Goal: Task Accomplishment & Management: Complete application form

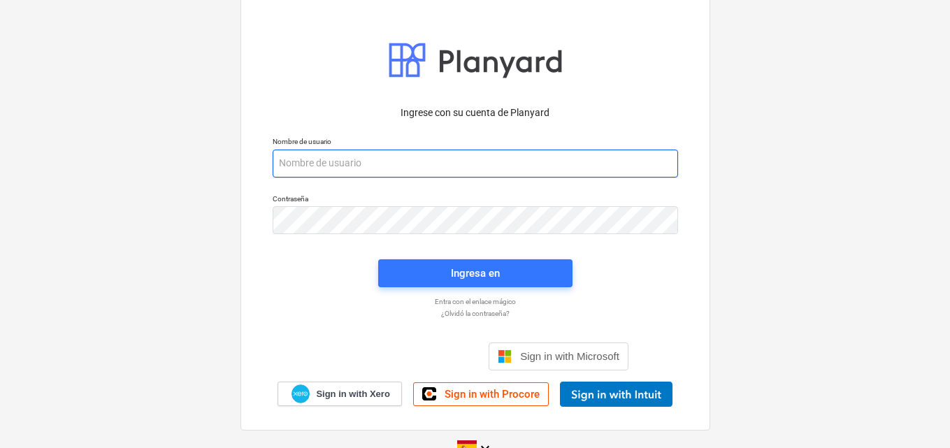
click at [291, 163] on input "email" at bounding box center [475, 164] width 405 height 28
paste input "[EMAIL_ADDRESS][DOMAIN_NAME]"
type input "[EMAIL_ADDRESS][DOMAIN_NAME]"
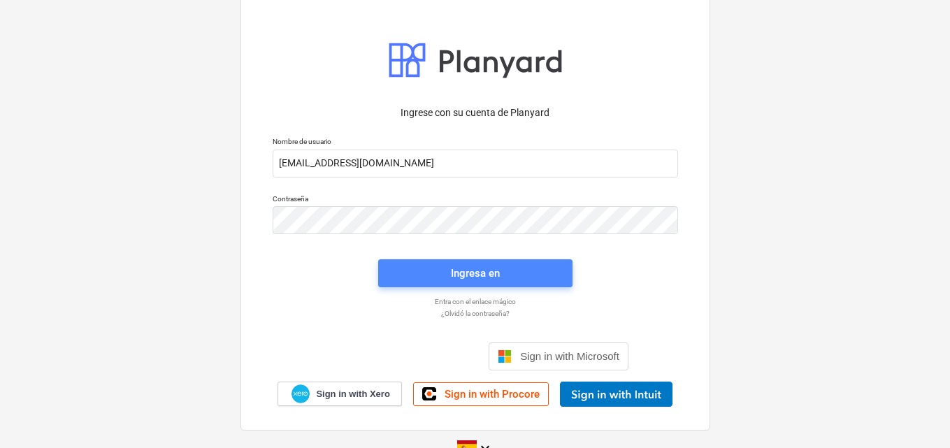
click at [458, 276] on div "Ingresa en" at bounding box center [475, 273] width 49 height 18
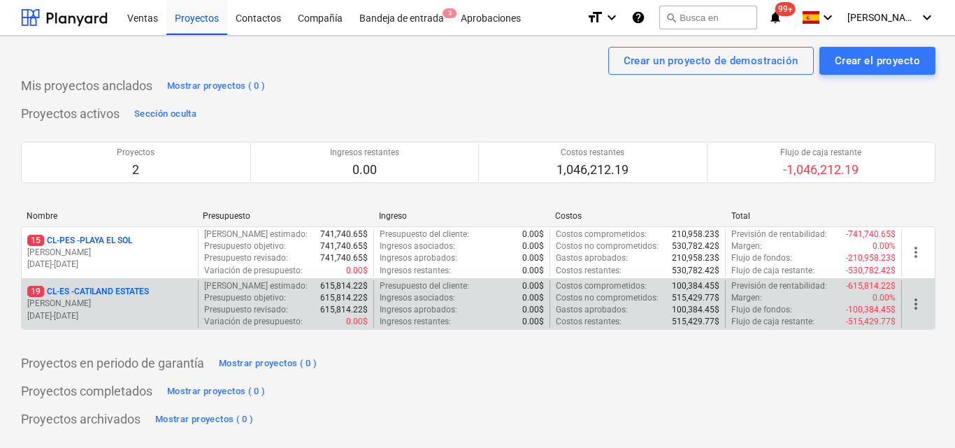
click at [127, 304] on p "[PERSON_NAME]" at bounding box center [109, 304] width 165 height 12
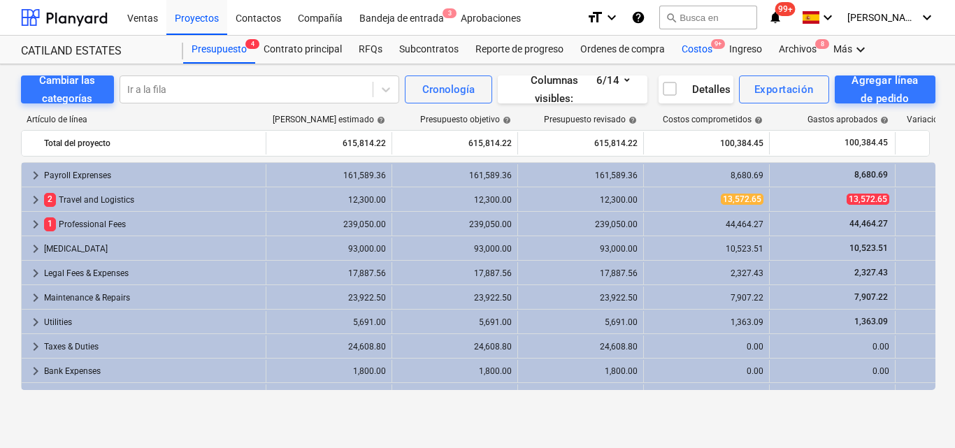
click at [699, 53] on div "Costos 9+" at bounding box center [697, 50] width 48 height 28
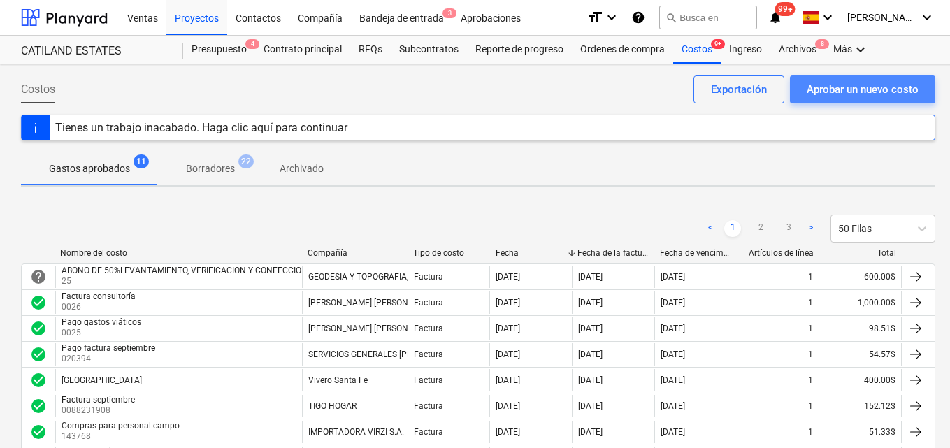
click at [838, 94] on div "Aprobar un nuevo costo" at bounding box center [862, 89] width 112 height 18
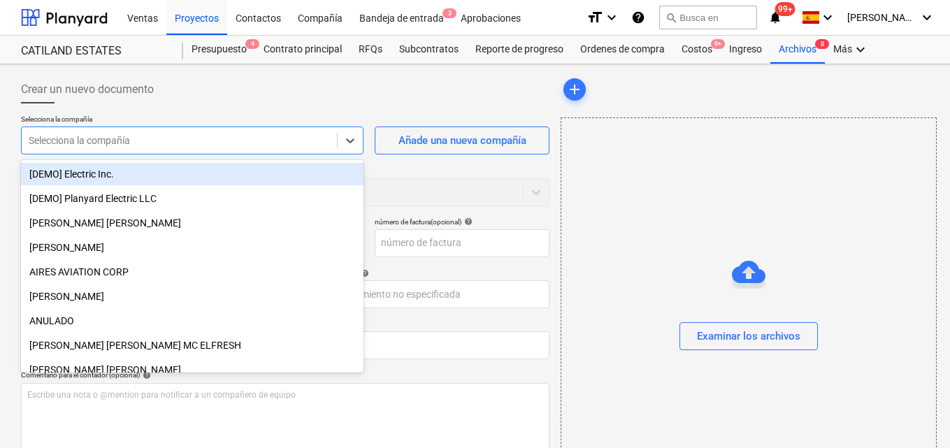
click at [52, 140] on div at bounding box center [179, 140] width 301 height 14
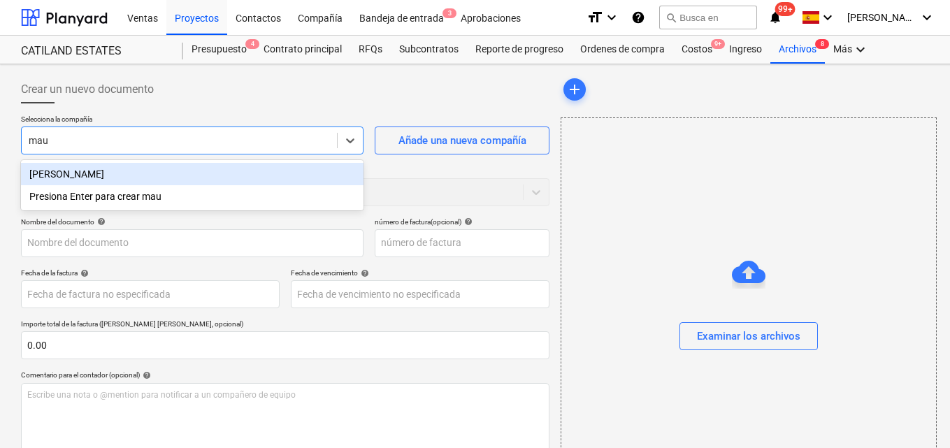
type input "maur"
click at [74, 177] on div "[PERSON_NAME]" at bounding box center [192, 174] width 342 height 22
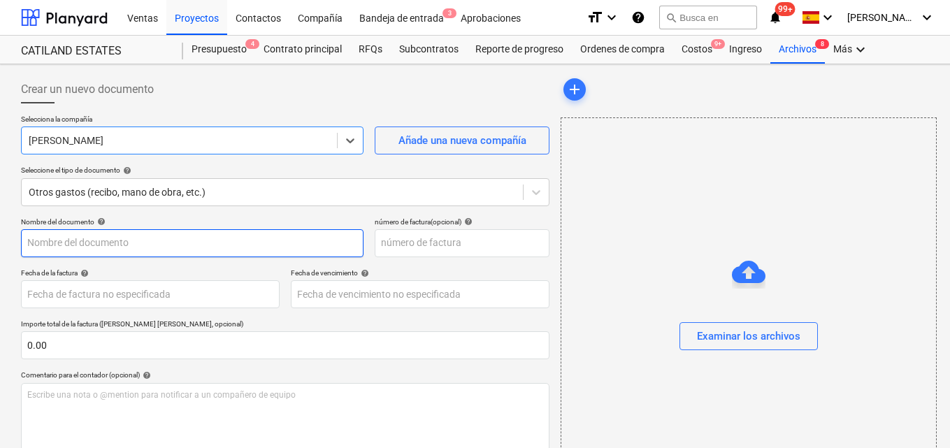
click at [30, 245] on input "text" at bounding box center [192, 243] width 342 height 28
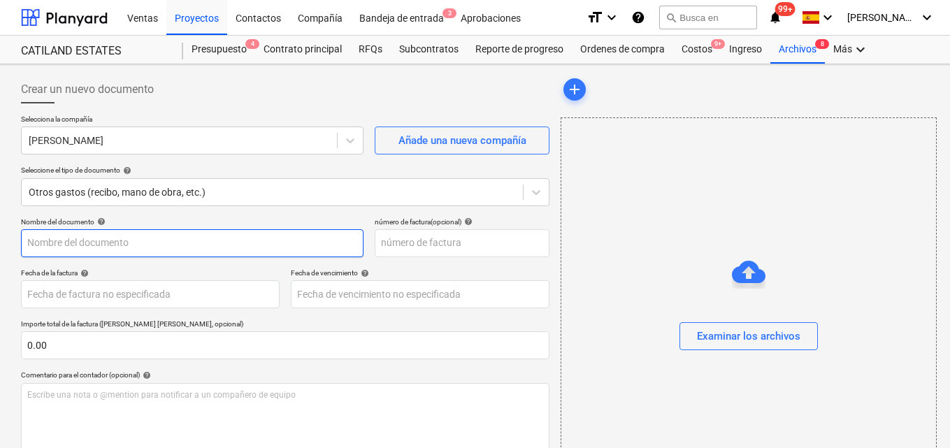
type input "c"
type input "Caja septiembre #1"
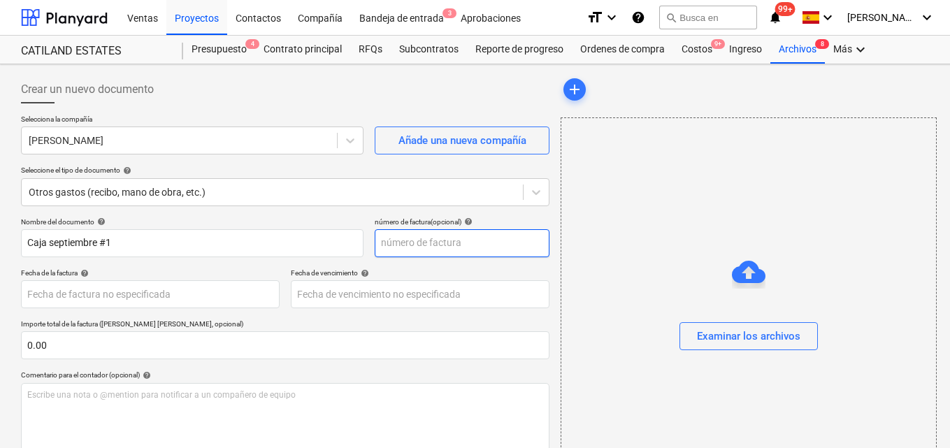
click at [399, 242] on input "text" at bounding box center [462, 243] width 175 height 28
type input "00009"
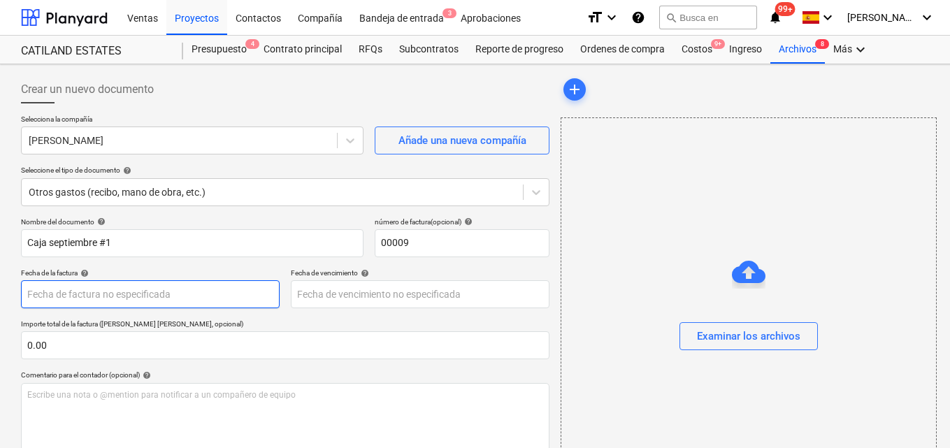
click at [48, 300] on body "Ventas Proyectos Contactos Compañía Bandeja de entrada 3 Aprobaciones format_si…" at bounding box center [475, 224] width 950 height 448
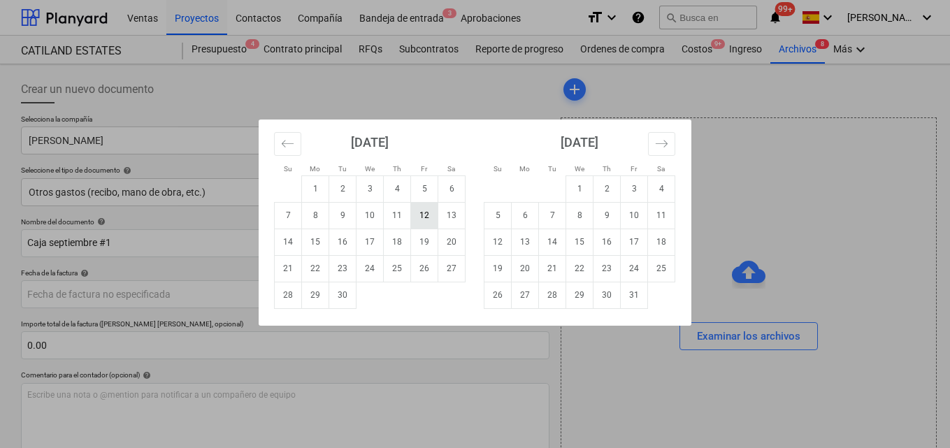
click at [429, 218] on td "12" at bounding box center [424, 215] width 27 height 27
type input "[DATE]"
click at [366, 294] on body "Ventas Proyectos Contactos Compañía Bandeja de entrada 3 Aprobaciones format_si…" at bounding box center [475, 224] width 950 height 448
click at [418, 222] on td "12" at bounding box center [424, 215] width 27 height 27
type input "[DATE]"
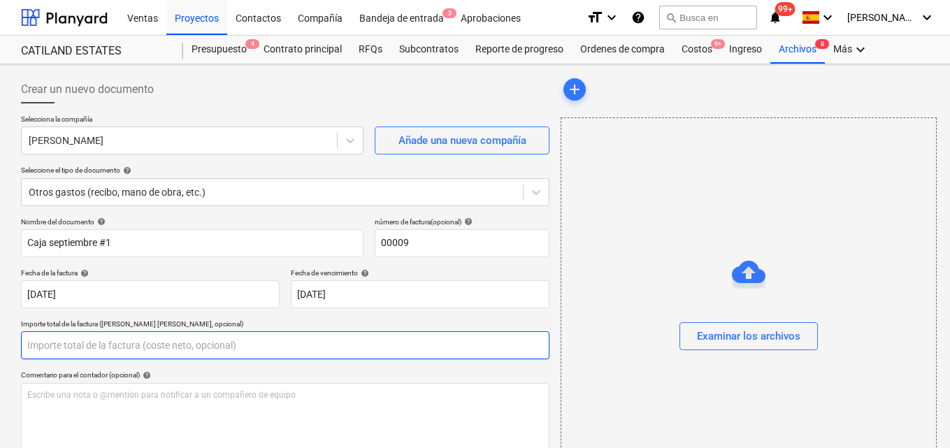
click at [49, 341] on input "text" at bounding box center [285, 345] width 528 height 28
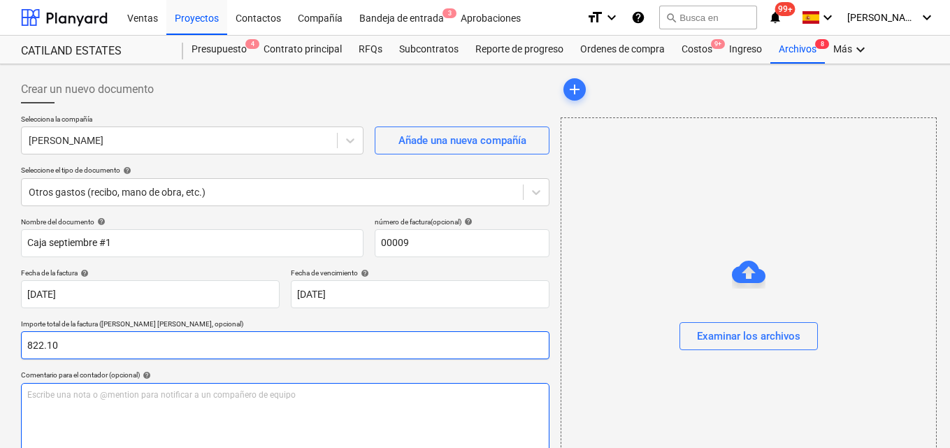
type input "822.10"
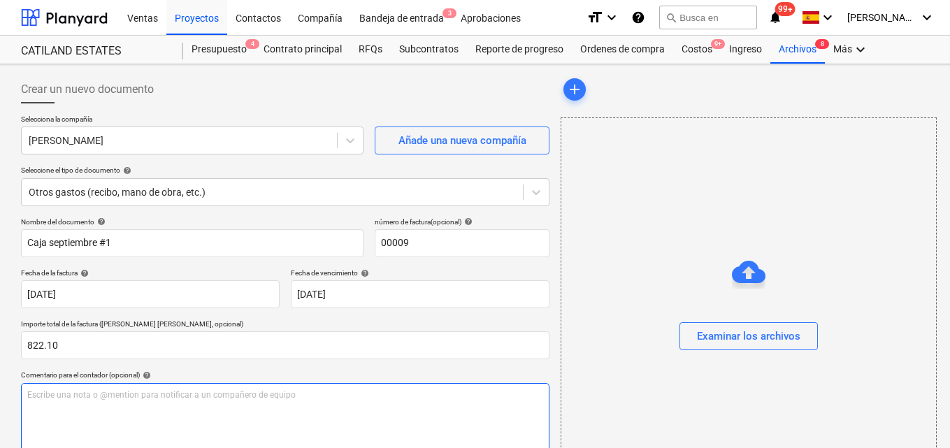
click at [31, 395] on p "Escribe una nota o @mention para notificar a un compañero de equipo ﻿" at bounding box center [285, 395] width 516 height 12
click at [166, 394] on span "Para autorizar gasto de caja menuda Septiembre" at bounding box center [120, 395] width 186 height 10
click at [218, 393] on p "Para autorizar gasto de caja menuda Septiembre" at bounding box center [285, 395] width 516 height 12
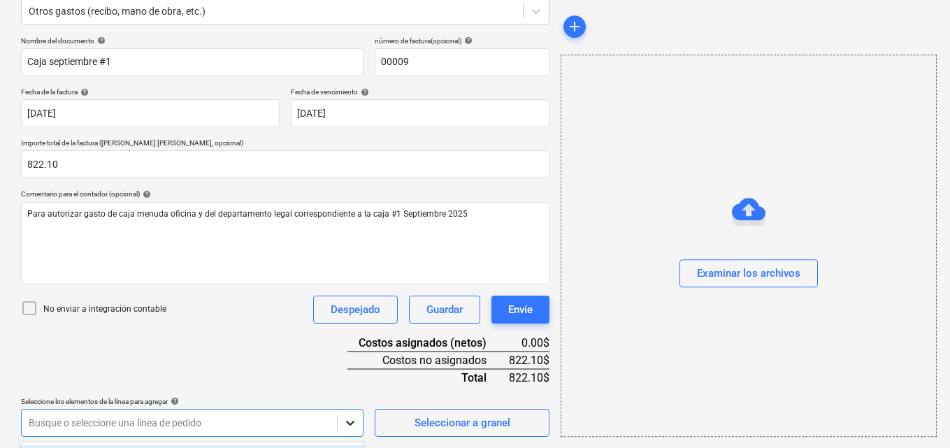
scroll to position [388, 0]
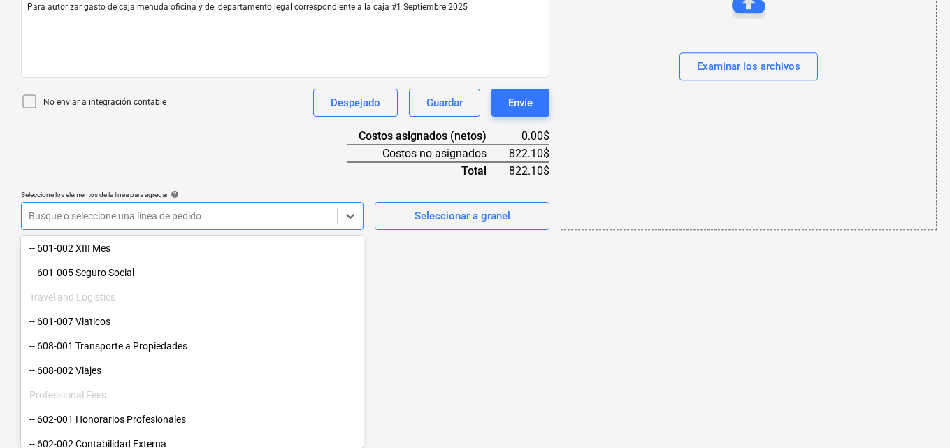
scroll to position [140, 0]
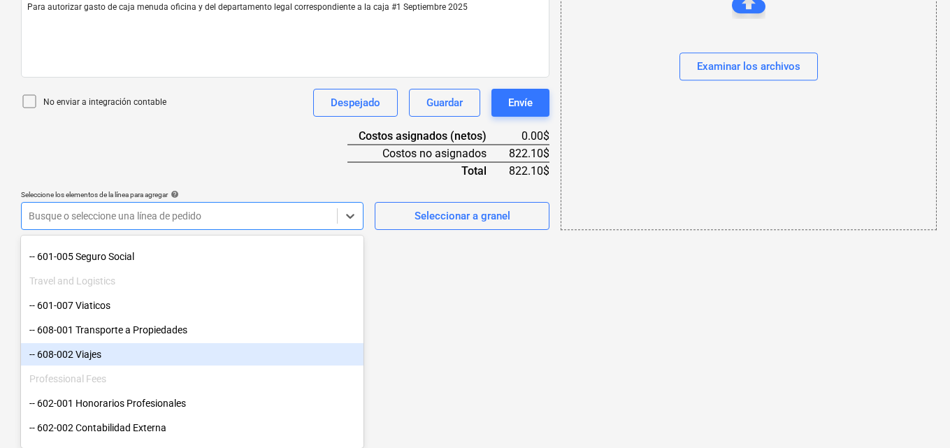
click at [157, 363] on div "-- 608-002 Viajes" at bounding box center [192, 354] width 342 height 22
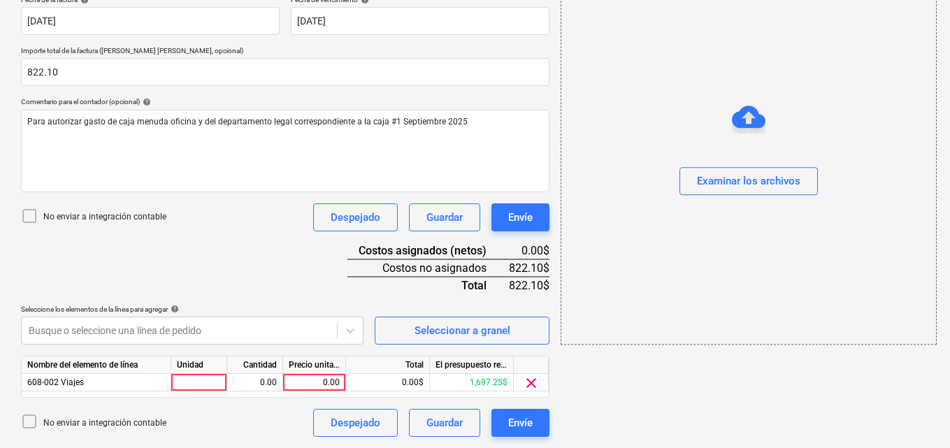
scroll to position [273, 0]
click at [191, 379] on div at bounding box center [199, 382] width 56 height 17
type input "1"
click at [258, 382] on div "0.00" at bounding box center [255, 382] width 44 height 17
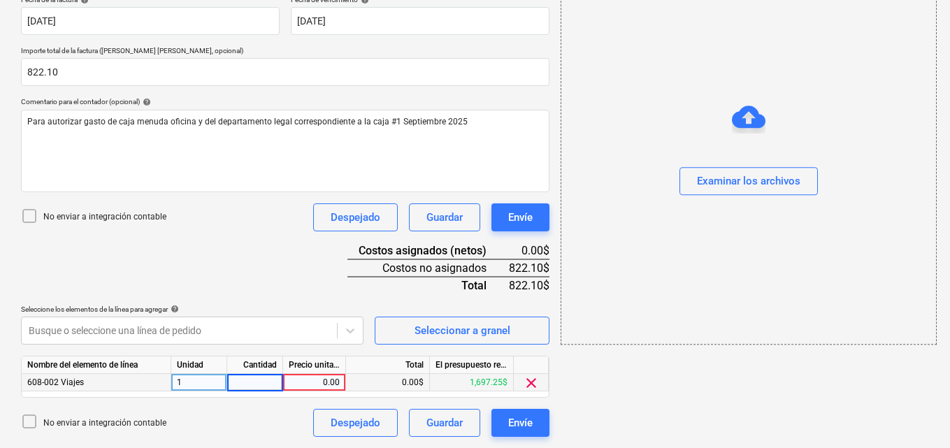
type input "1"
click at [320, 377] on div "0.00" at bounding box center [314, 382] width 51 height 17
type input "116.50"
click at [351, 332] on icon at bounding box center [351, 330] width 8 height 5
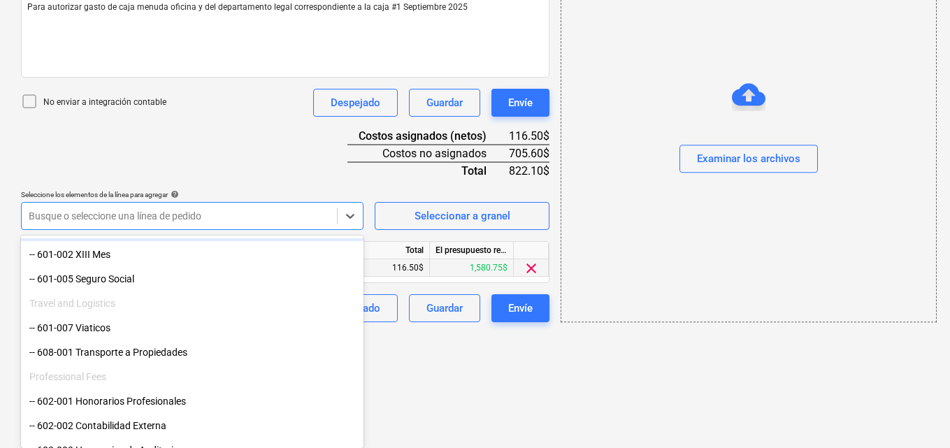
scroll to position [140, 0]
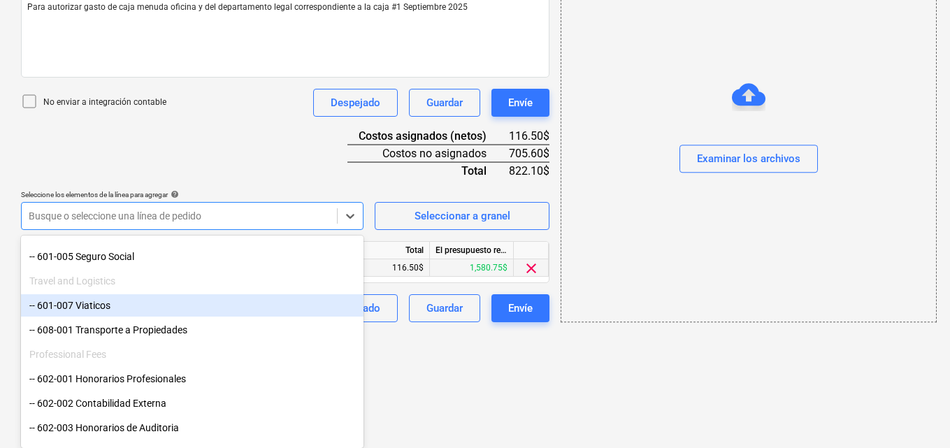
click at [139, 307] on div "-- 601-007 Viaticos" at bounding box center [192, 305] width 342 height 22
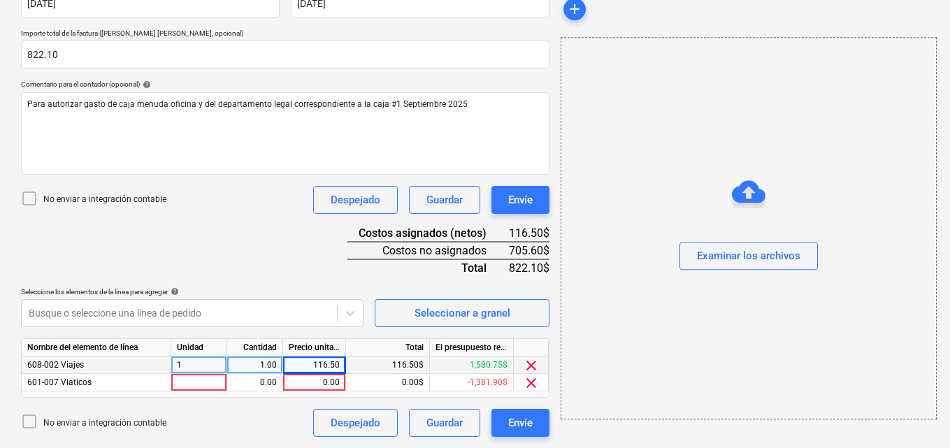
scroll to position [291, 0]
click at [194, 379] on div at bounding box center [199, 382] width 56 height 17
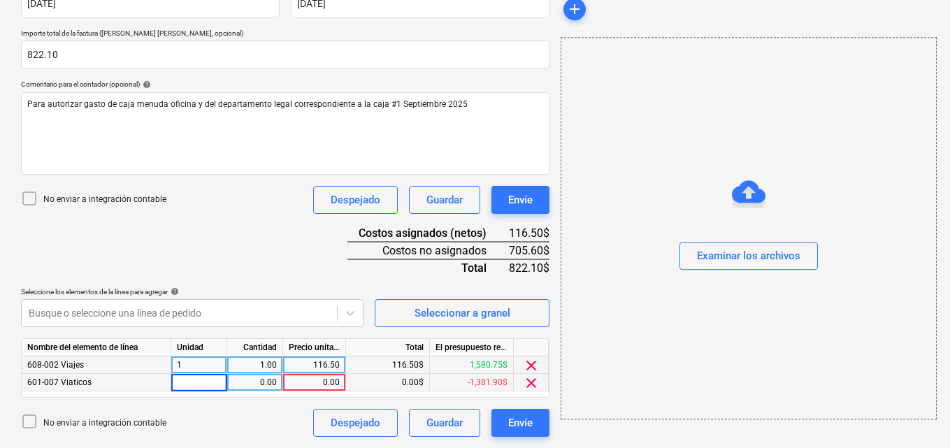
type input "1"
click at [251, 389] on div "0.00" at bounding box center [255, 382] width 44 height 17
type input "1"
click at [313, 386] on div "0.00" at bounding box center [314, 382] width 51 height 17
type input "240.94"
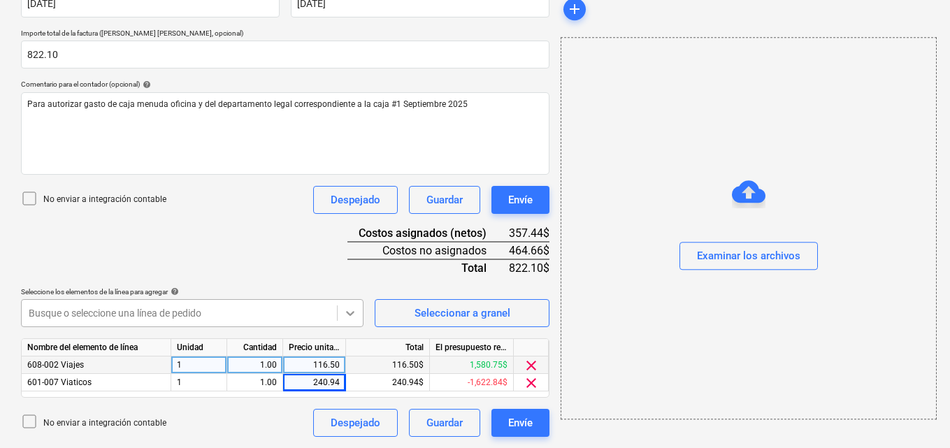
click at [342, 314] on div at bounding box center [350, 313] width 25 height 25
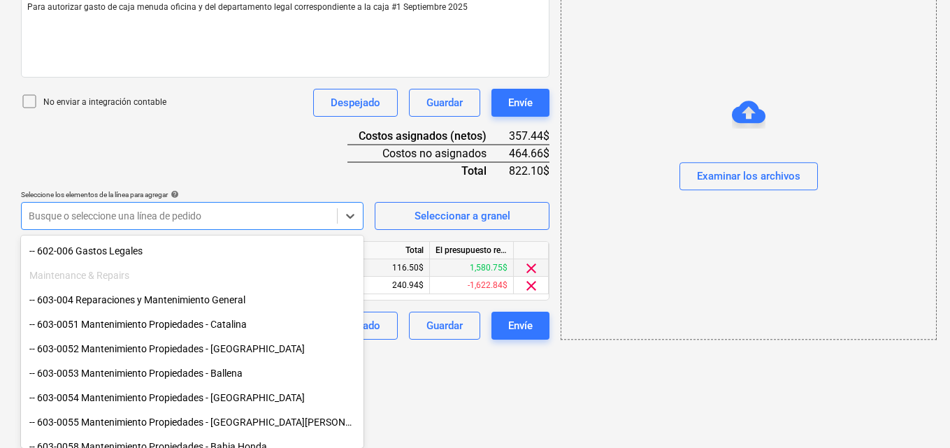
scroll to position [489, 0]
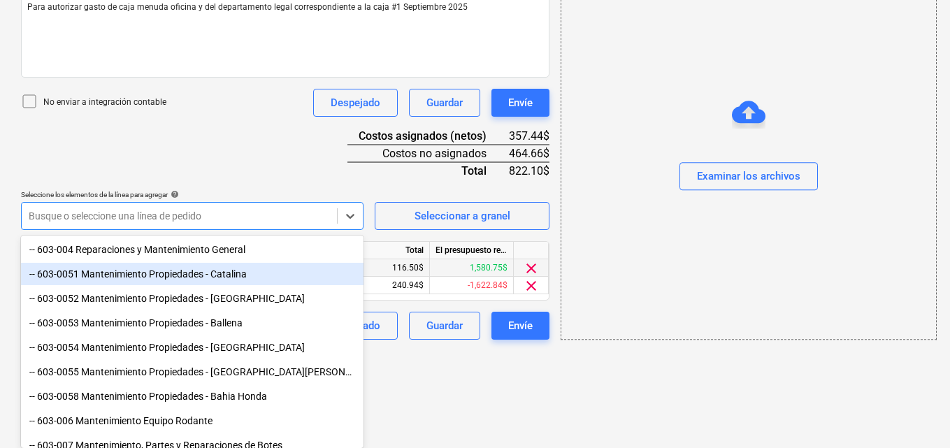
click at [198, 278] on div "-- 603-0051 Mantenimiento Propiedades - Catalina" at bounding box center [192, 274] width 342 height 22
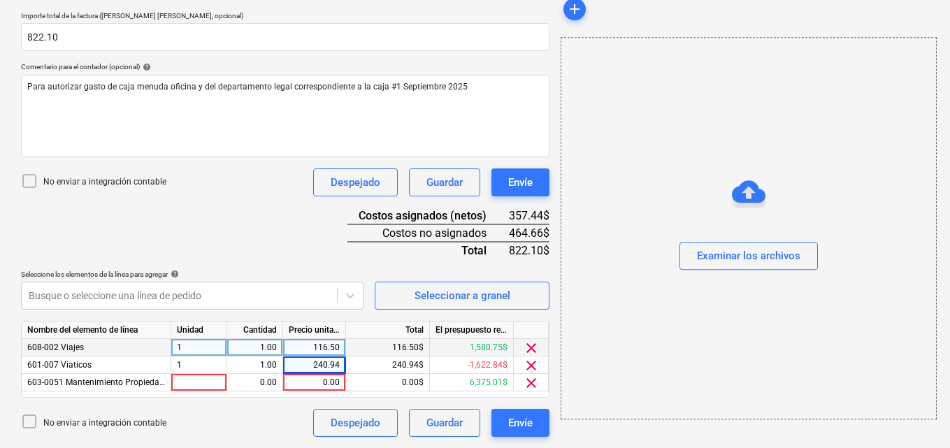
scroll to position [308, 0]
click at [182, 382] on div at bounding box center [199, 382] width 56 height 17
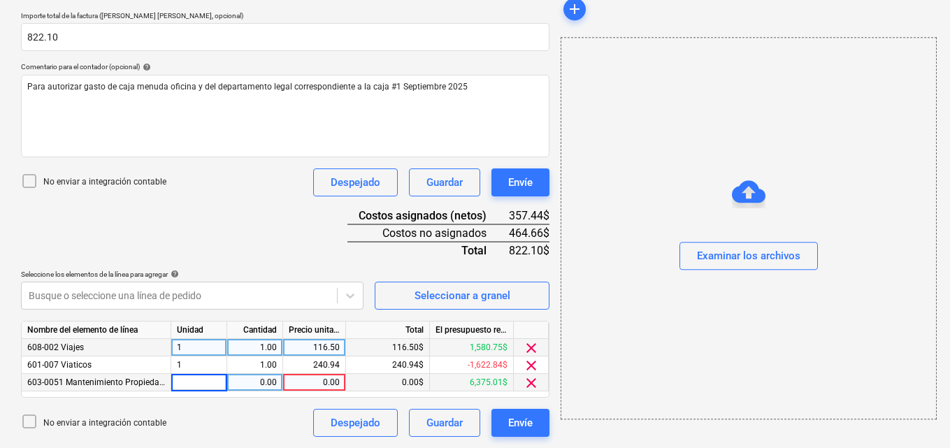
type input "1"
click at [254, 383] on div "0.00" at bounding box center [255, 382] width 44 height 17
type input "1"
click at [316, 379] on div "0.00" at bounding box center [314, 382] width 51 height 17
type input "58.61"
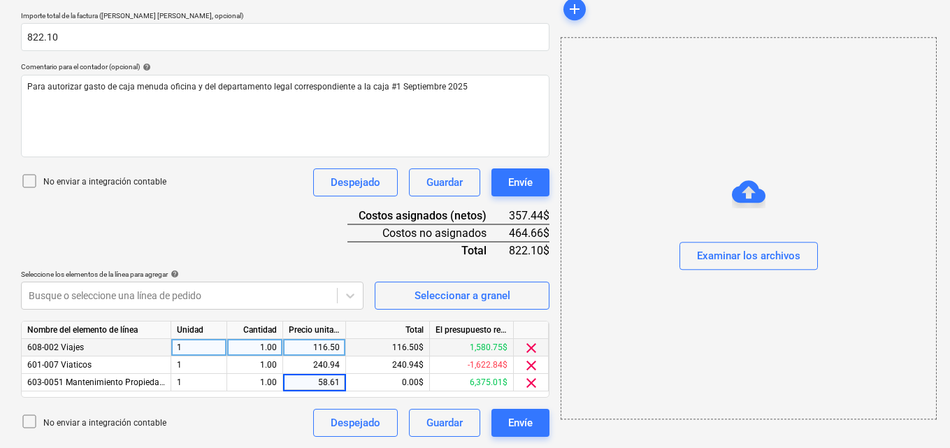
click at [567, 432] on div "add Examinar los archivos" at bounding box center [748, 102] width 386 height 681
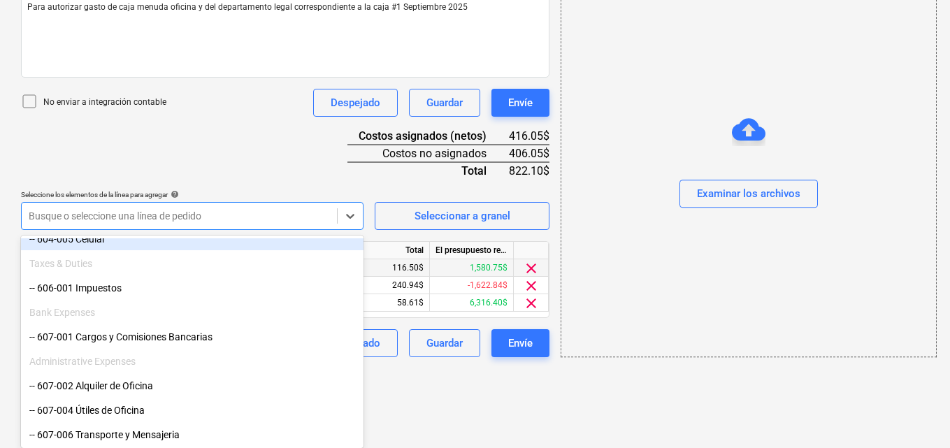
scroll to position [839, 0]
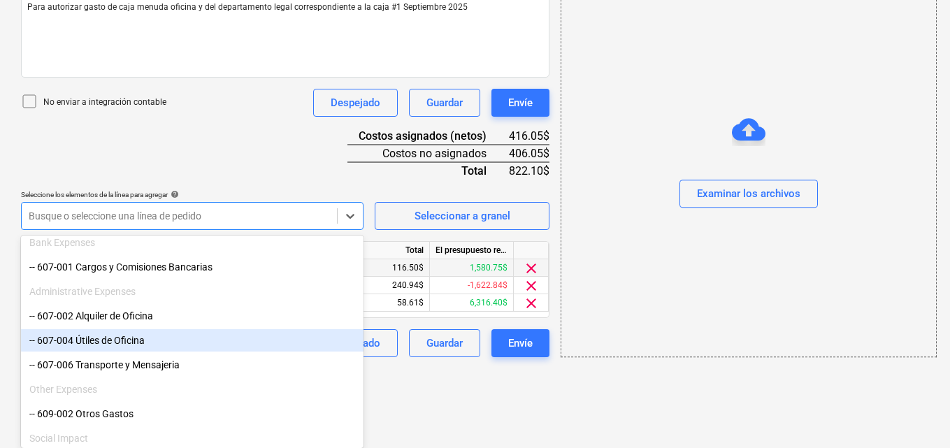
click at [160, 340] on div "-- 607-004 Útiles de Oficina" at bounding box center [192, 340] width 342 height 22
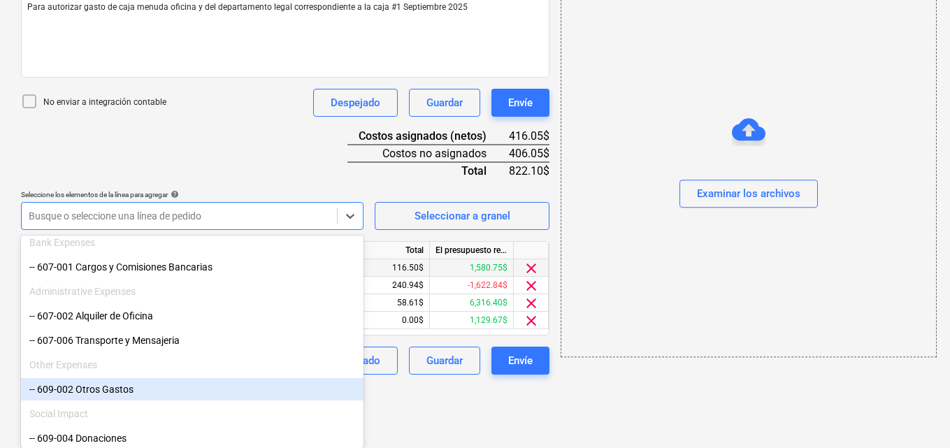
scroll to position [326, 0]
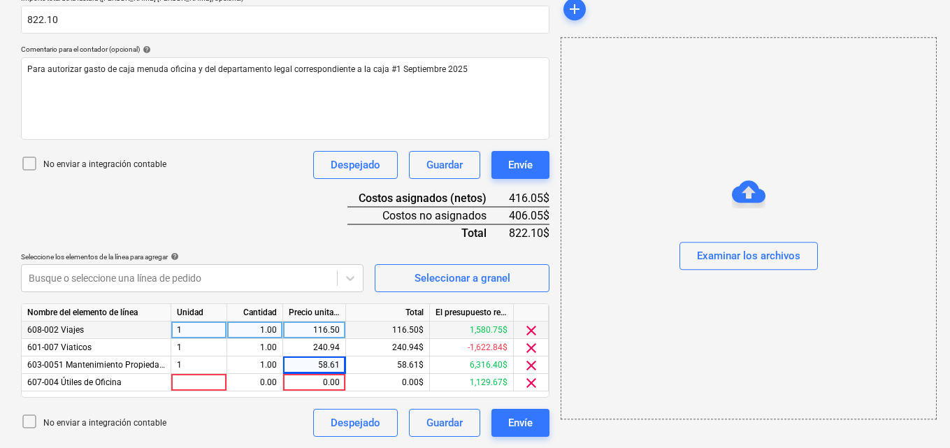
click at [185, 384] on div at bounding box center [199, 382] width 56 height 17
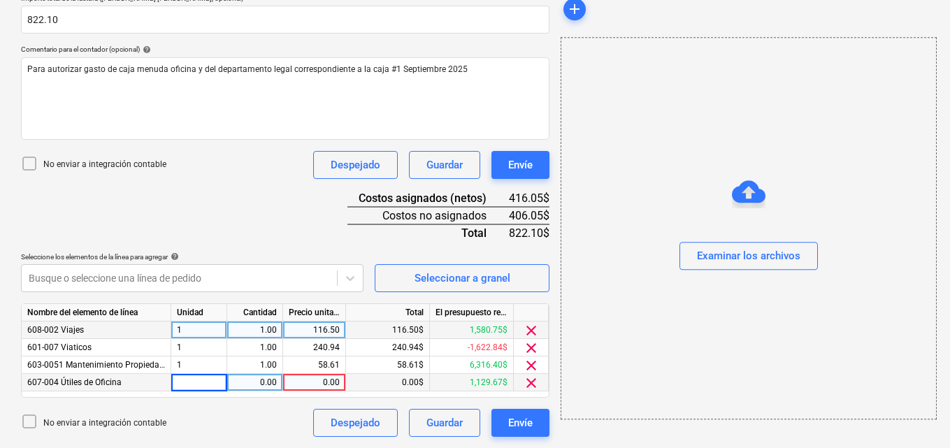
type input "1"
click at [253, 382] on div "0.00" at bounding box center [255, 382] width 44 height 17
type input "1"
click at [312, 383] on div "0.00" at bounding box center [314, 382] width 51 height 17
type input "79.00"
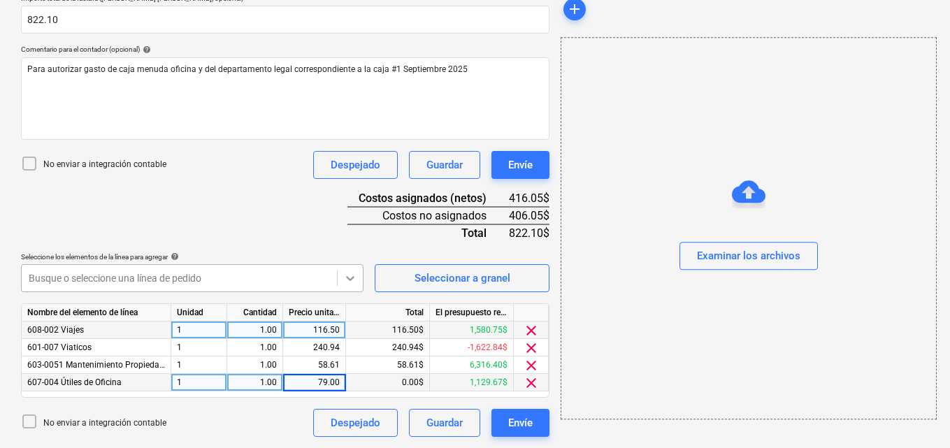
click at [352, 274] on icon at bounding box center [350, 278] width 14 height 14
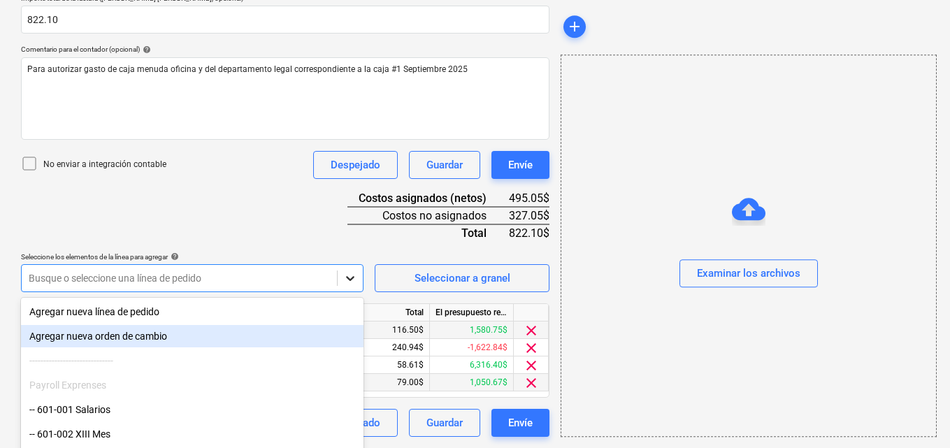
scroll to position [388, 0]
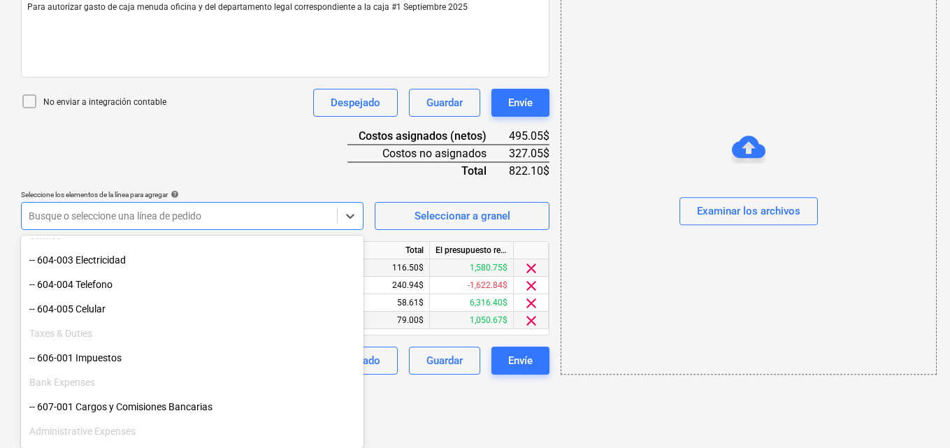
scroll to position [769, 0]
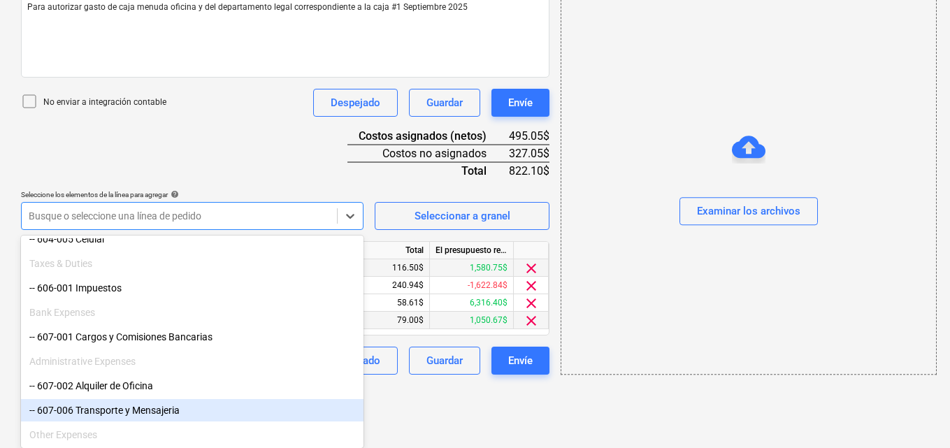
click at [142, 414] on div "-- 607-006 Transporte y Mensajeria" at bounding box center [192, 410] width 342 height 22
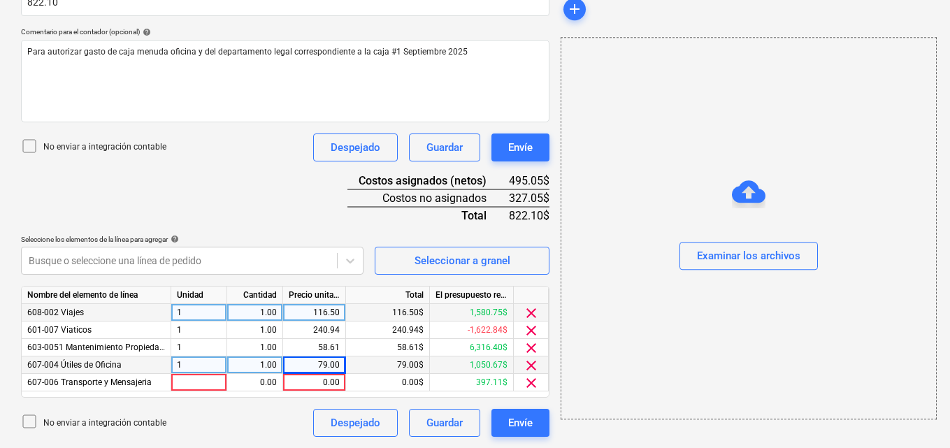
scroll to position [343, 0]
click at [190, 385] on div at bounding box center [199, 382] width 56 height 17
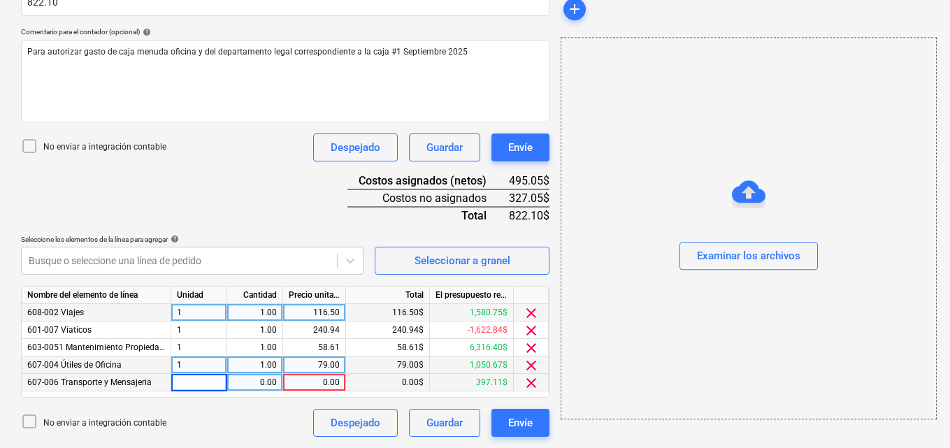
type input "1"
click at [261, 379] on div "0.00" at bounding box center [255, 382] width 44 height 17
type input "1"
click at [322, 381] on div "0.00" at bounding box center [314, 382] width 51 height 17
drag, startPoint x: 320, startPoint y: 380, endPoint x: 350, endPoint y: 389, distance: 31.4
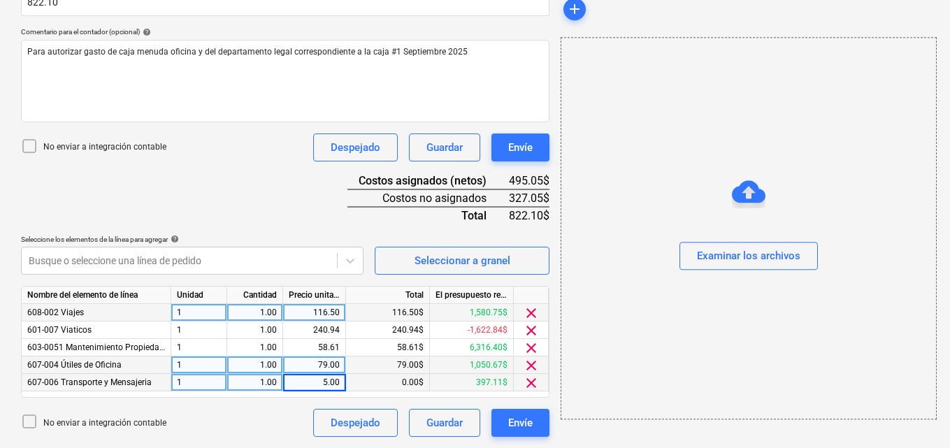
click at [0, 0] on div "607-006 Transporte y Mensajeria 1 1.00 5.00 0.00$ 397.11$ clear" at bounding box center [0, 0] width 0 height 0
type input "10.00"
click at [350, 264] on icon at bounding box center [350, 261] width 14 height 14
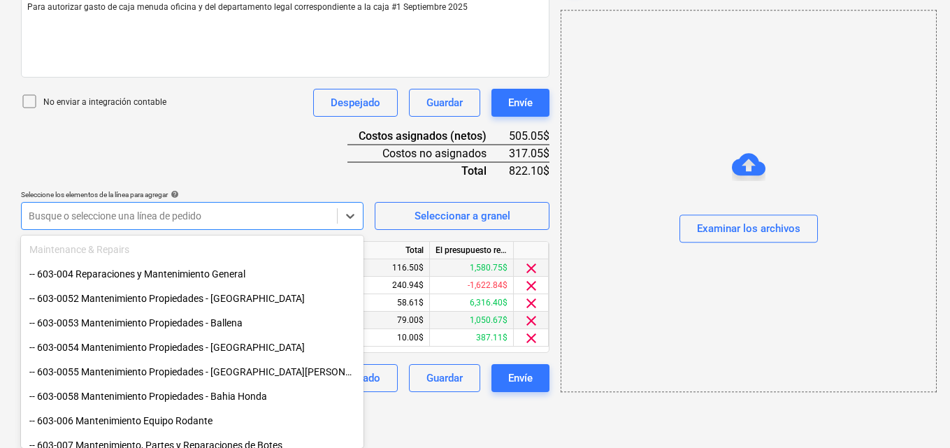
scroll to position [489, 0]
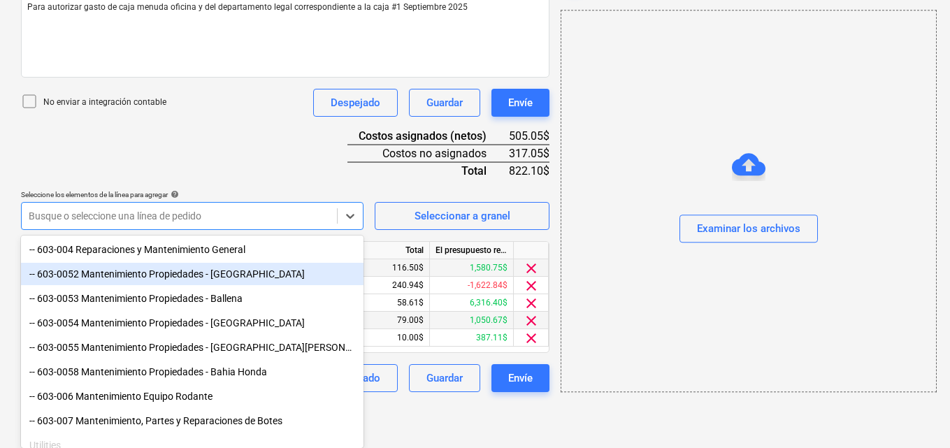
click at [211, 276] on div "-- 603-0052 Mantenimiento Propiedades - [GEOGRAPHIC_DATA]" at bounding box center [192, 274] width 342 height 22
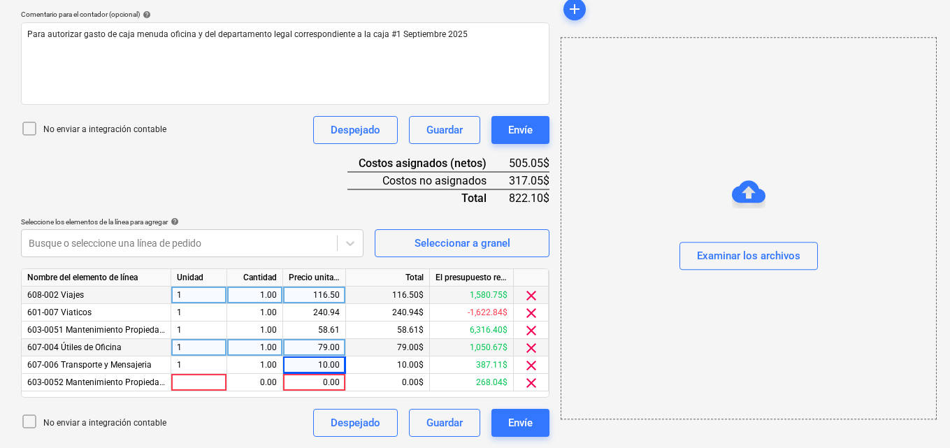
scroll to position [361, 0]
click at [182, 382] on div at bounding box center [199, 382] width 56 height 17
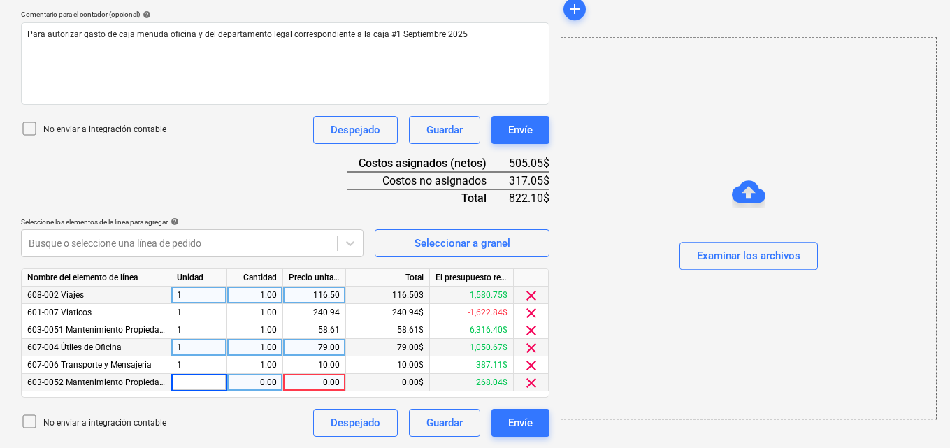
type input "1"
click at [258, 382] on div "0.00" at bounding box center [255, 382] width 44 height 17
type input "1"
click at [325, 380] on div "0.00" at bounding box center [314, 382] width 51 height 17
type input "85.00"
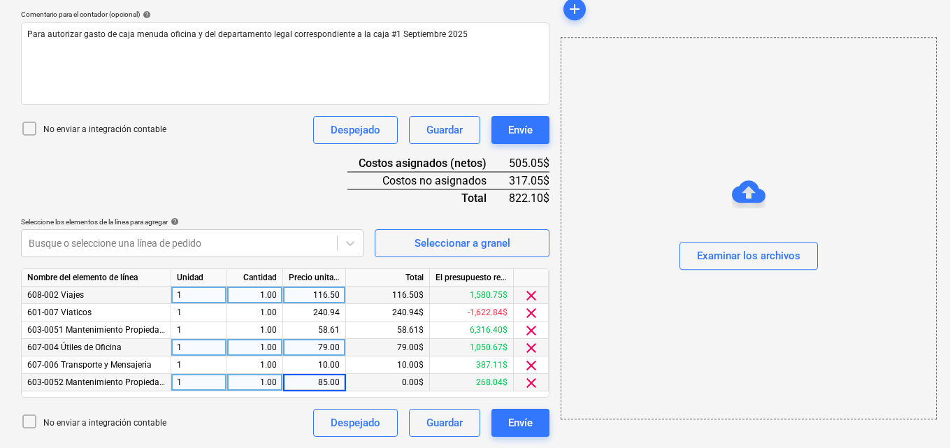
click at [574, 442] on div "add Examinar los archivos" at bounding box center [748, 75] width 386 height 733
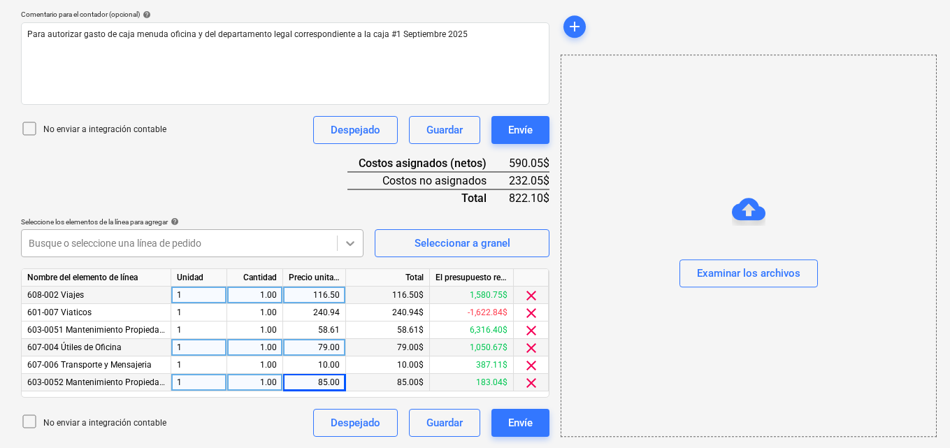
scroll to position [388, 0]
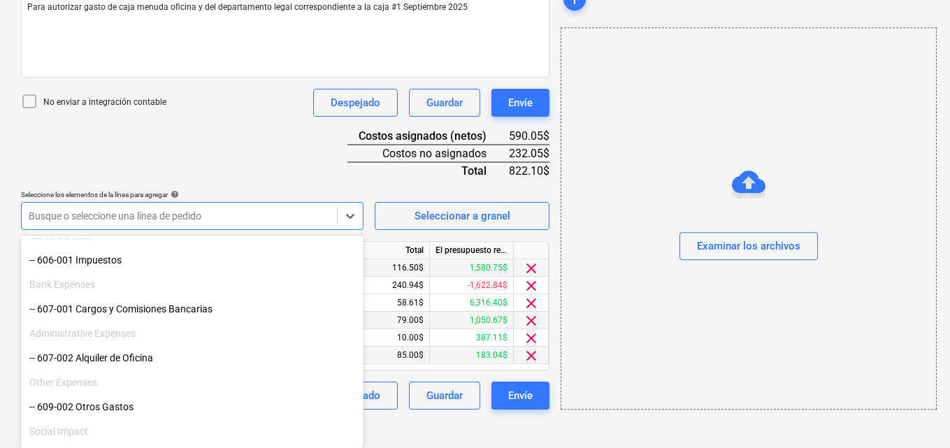
scroll to position [842, 0]
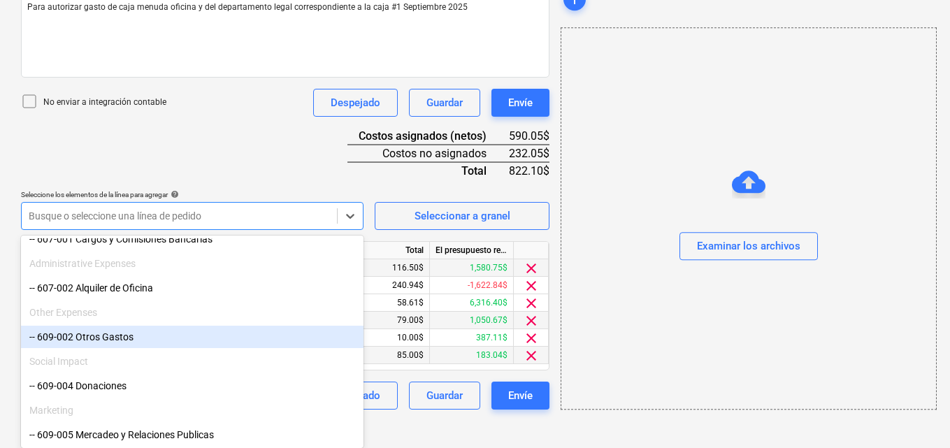
click at [181, 332] on div "-- 609-002 Otros Gastos" at bounding box center [192, 337] width 342 height 22
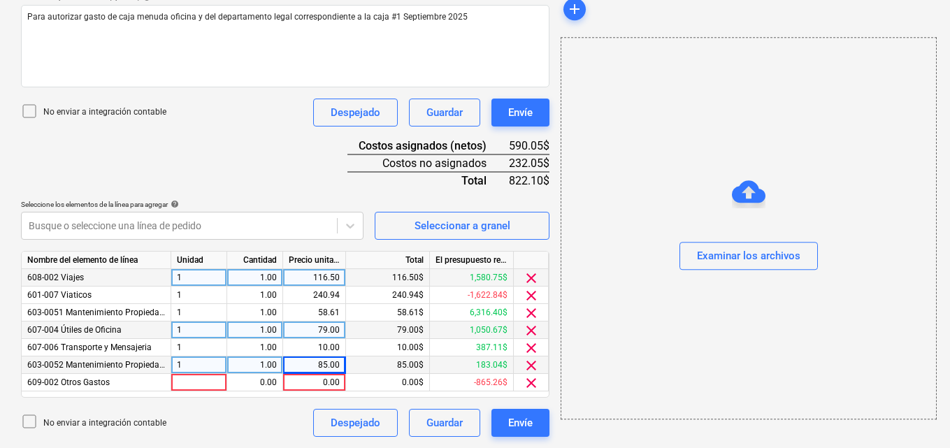
scroll to position [378, 0]
click at [587, 431] on div "add Examinar los archivos" at bounding box center [748, 67] width 386 height 751
click at [176, 382] on div at bounding box center [199, 382] width 56 height 17
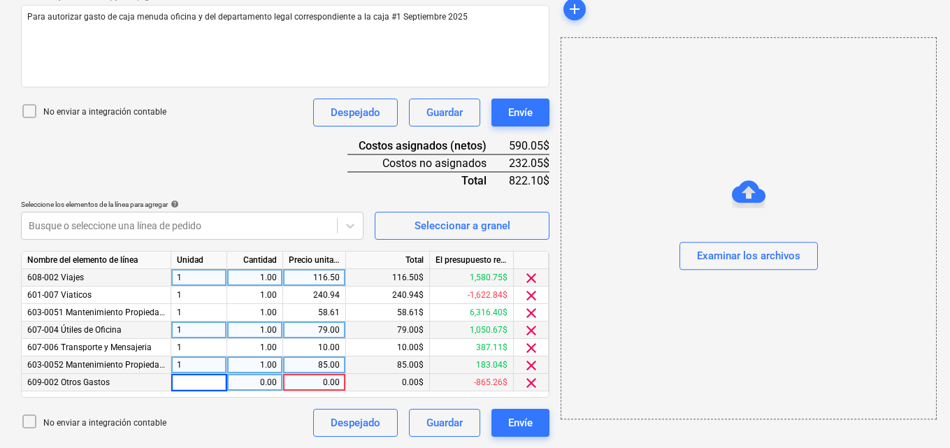
type input "1"
click at [250, 383] on div "0.00" at bounding box center [255, 382] width 44 height 17
type input "1"
click at [319, 381] on div "0.00" at bounding box center [314, 382] width 51 height 17
type input "60.00"
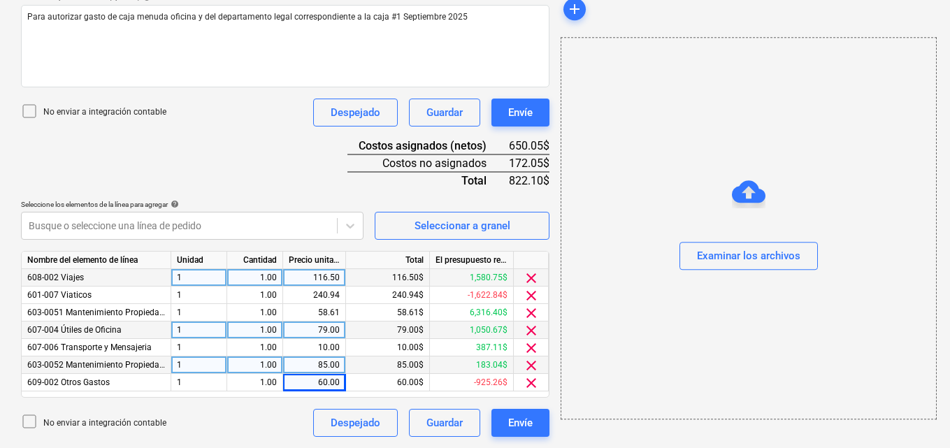
click at [594, 442] on div "add Examinar los archivos" at bounding box center [748, 67] width 386 height 751
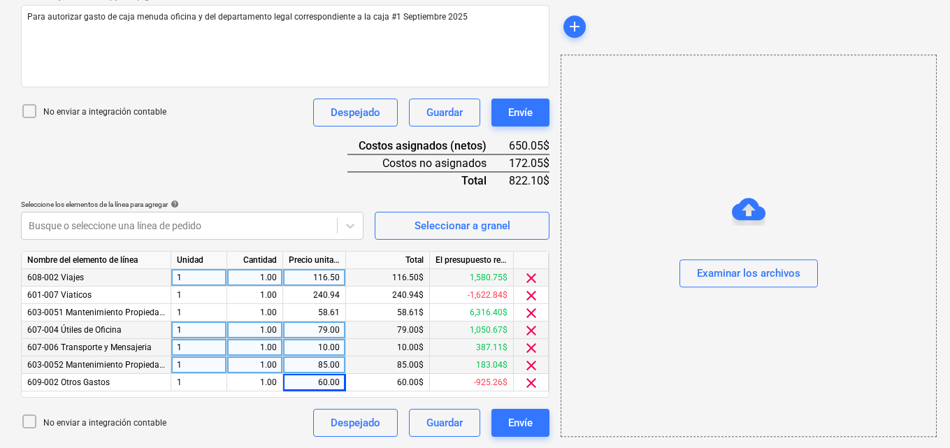
click at [313, 345] on div "10.00" at bounding box center [314, 347] width 51 height 17
click at [578, 423] on div "Examinar los archivos" at bounding box center [748, 246] width 376 height 382
click at [598, 442] on div "add Examinar los archivos" at bounding box center [748, 67] width 386 height 751
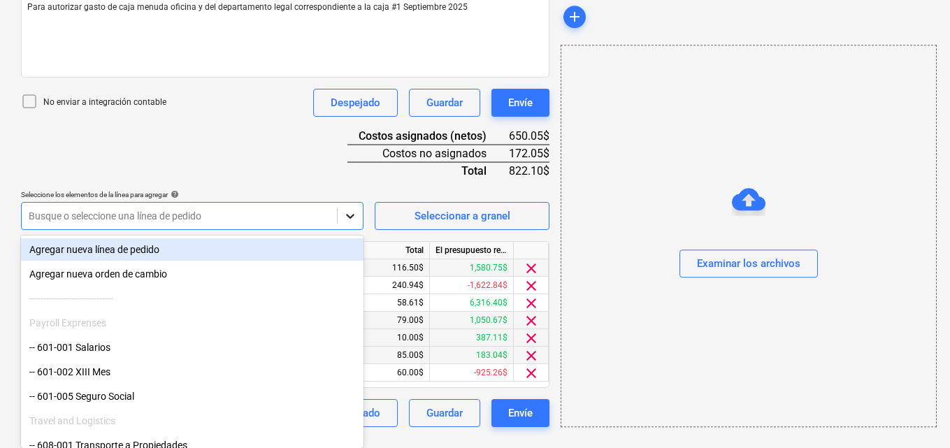
click at [353, 224] on div at bounding box center [350, 215] width 25 height 25
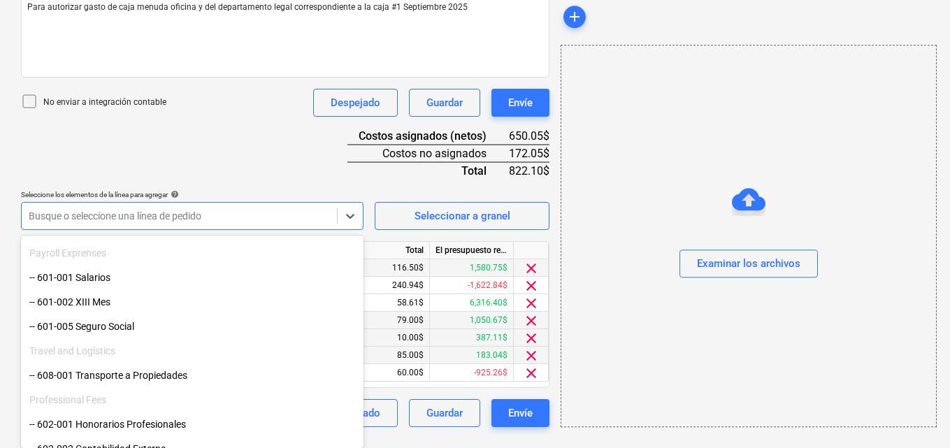
scroll to position [140, 0]
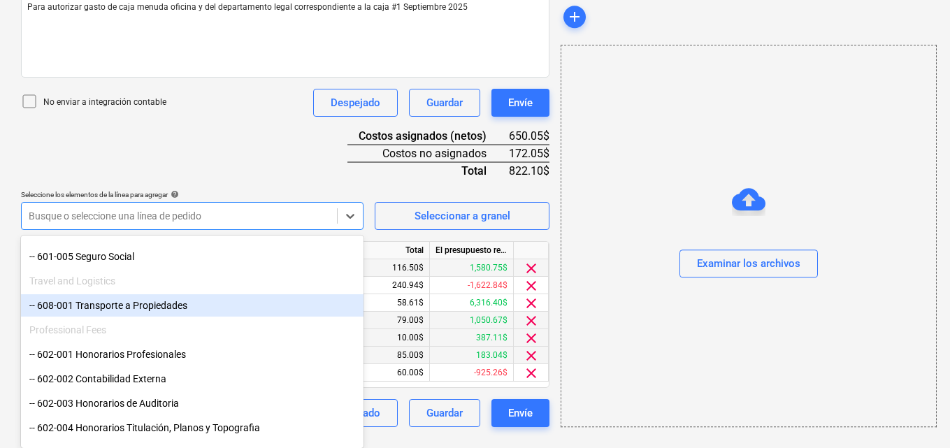
click at [289, 305] on div "-- 608-001 Transporte a Propiedades" at bounding box center [192, 305] width 342 height 22
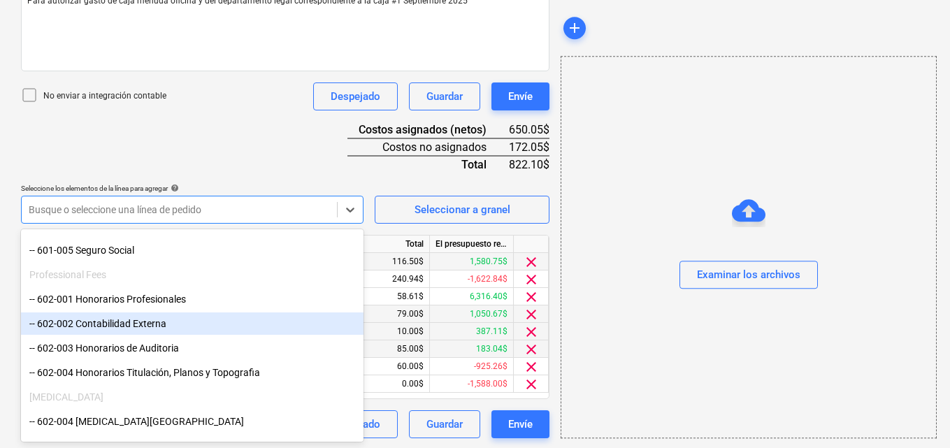
scroll to position [396, 0]
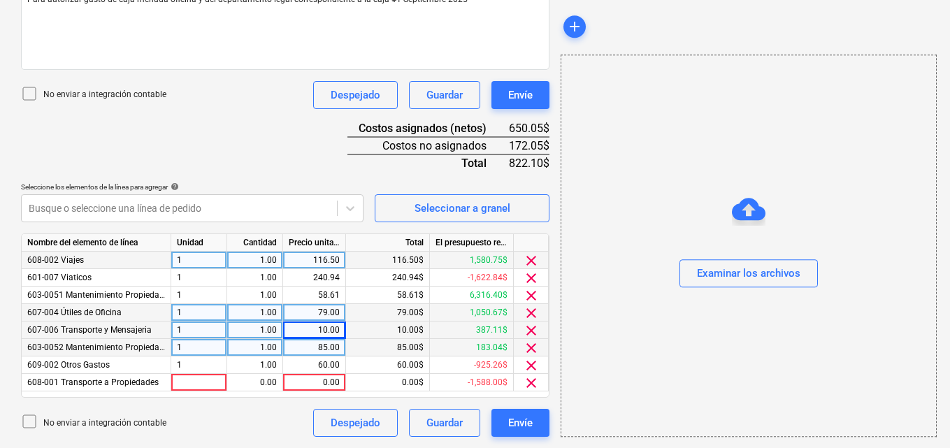
click at [586, 437] on div "Examinar los archivos" at bounding box center [748, 246] width 376 height 382
click at [173, 379] on div at bounding box center [199, 382] width 56 height 17
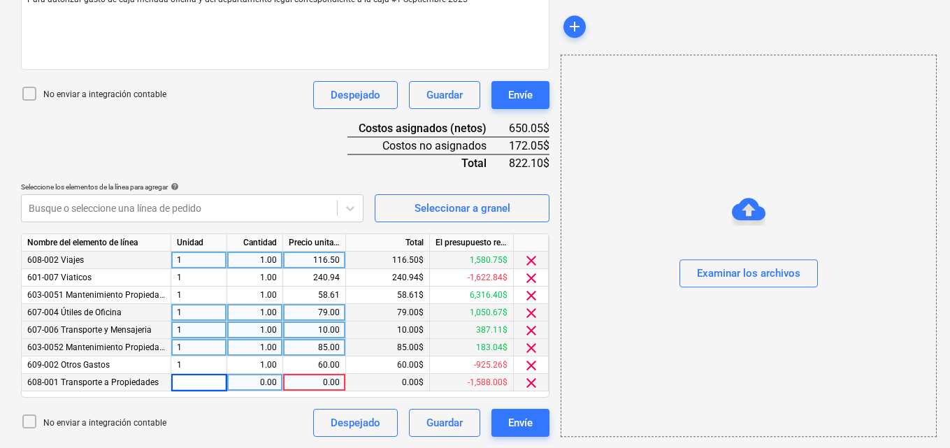
type input "1"
click at [251, 378] on div "0.00" at bounding box center [255, 382] width 44 height 17
type input "1"
click at [320, 377] on div "0.00" at bounding box center [314, 382] width 51 height 17
type input "150.00"
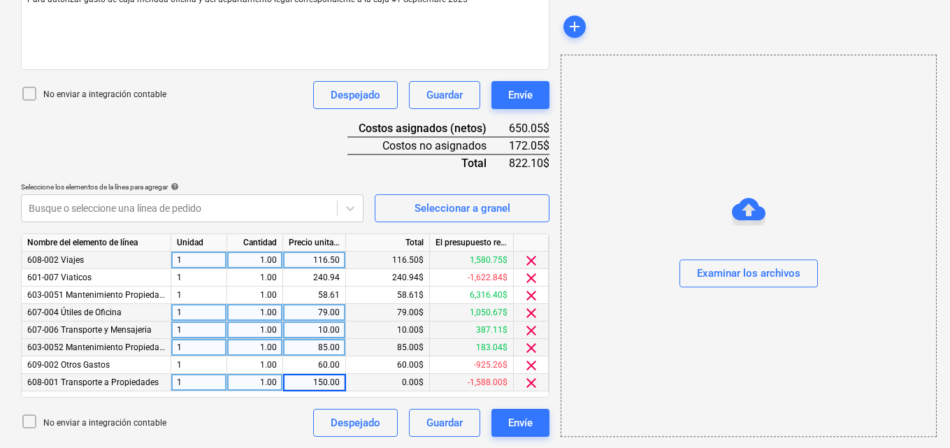
click at [572, 438] on div "add Examinar los archivos" at bounding box center [748, 58] width 386 height 768
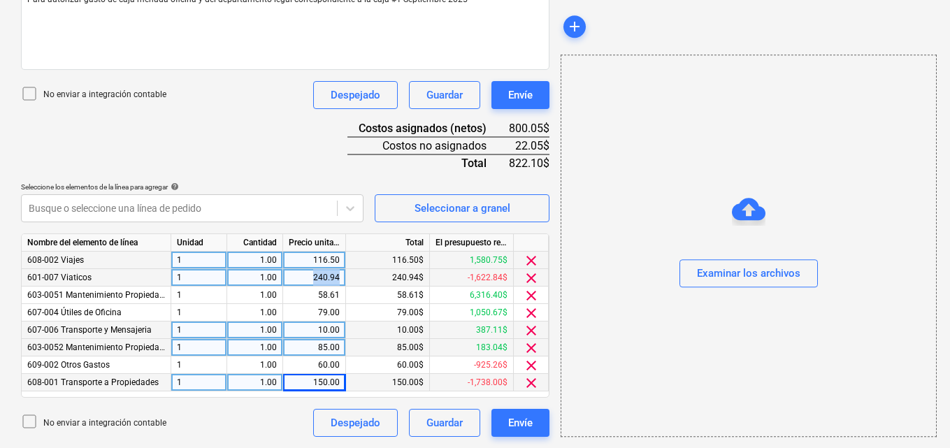
drag, startPoint x: 311, startPoint y: 277, endPoint x: 339, endPoint y: 277, distance: 28.0
click at [339, 277] on div "240.94" at bounding box center [314, 277] width 51 height 17
type input "262.99"
click at [554, 438] on div "Crear un nuevo documento Selecciona la compañía [PERSON_NAME] Añade una nueva c…" at bounding box center [285, 58] width 540 height 768
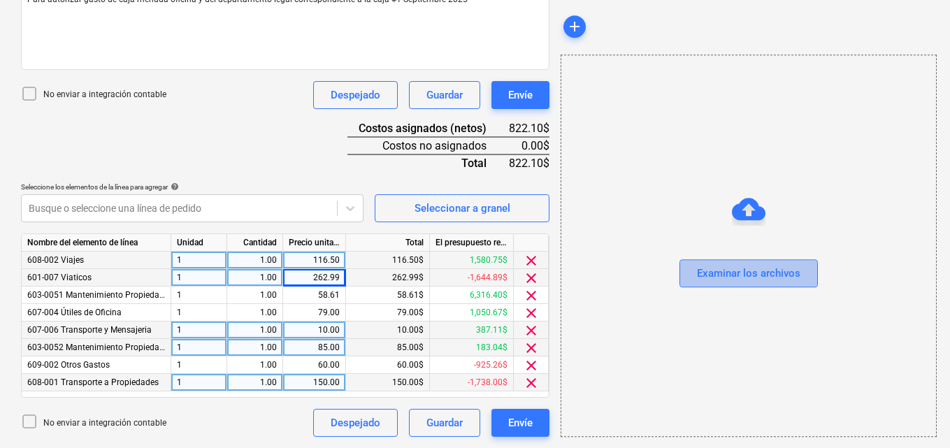
click at [724, 280] on div "Examinar los archivos" at bounding box center [748, 274] width 103 height 18
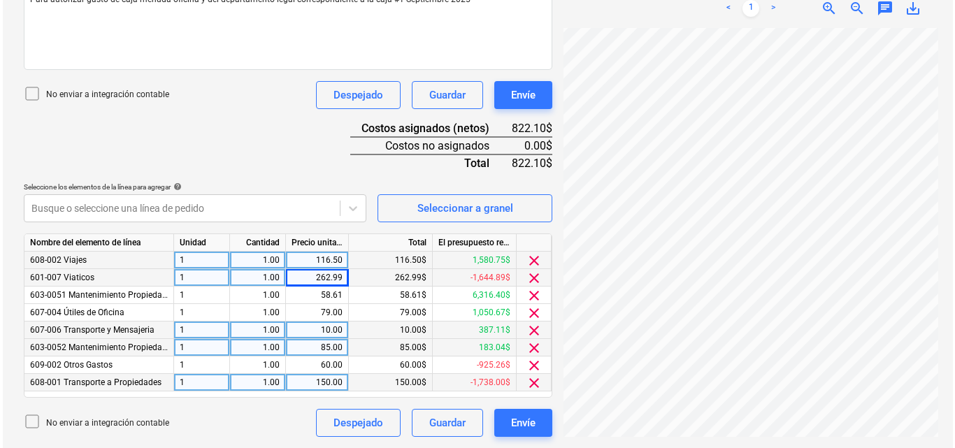
scroll to position [190, 0]
click at [514, 430] on div "Envíe" at bounding box center [520, 423] width 24 height 18
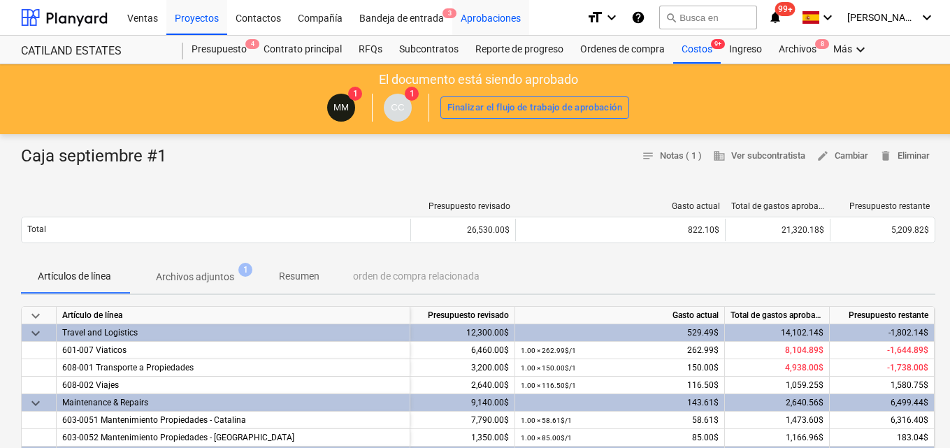
click at [497, 26] on div "Aprobaciones" at bounding box center [490, 17] width 77 height 36
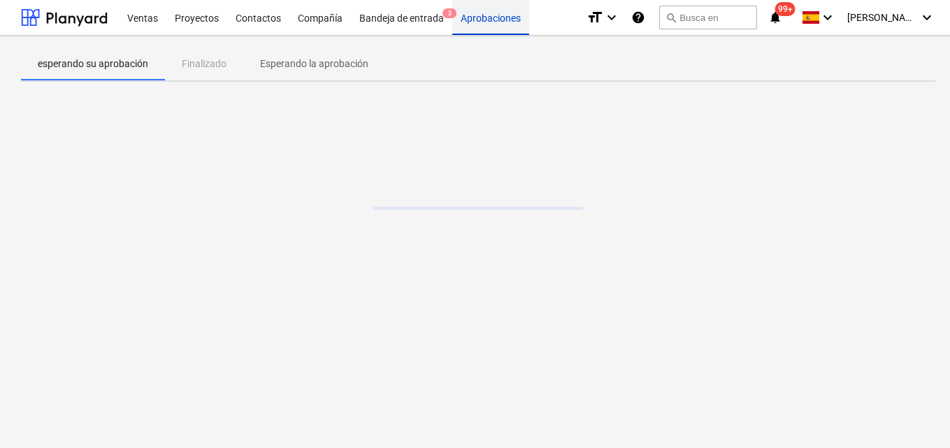
click at [497, 26] on div "Aprobaciones" at bounding box center [490, 17] width 77 height 36
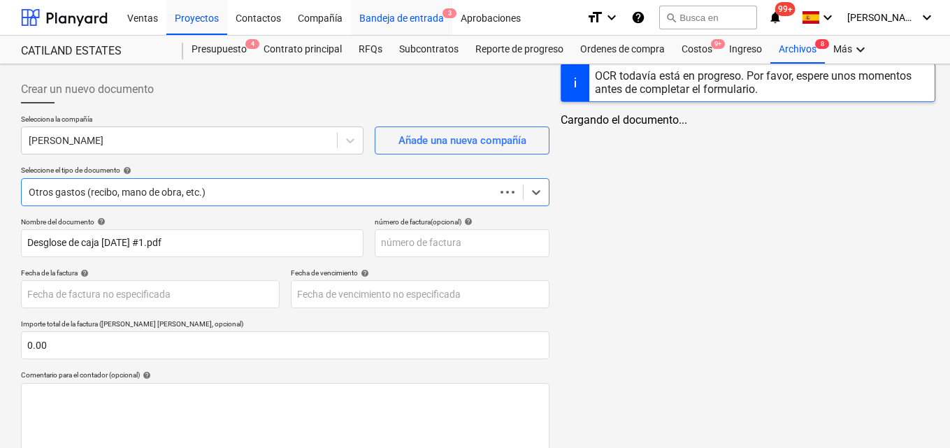
scroll to position [146, 0]
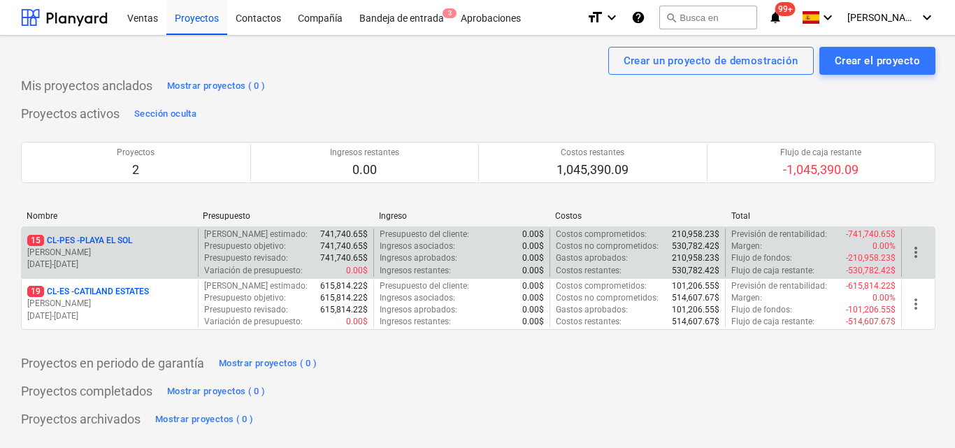
click at [153, 259] on p "[DATE] - [DATE]" at bounding box center [109, 265] width 165 height 12
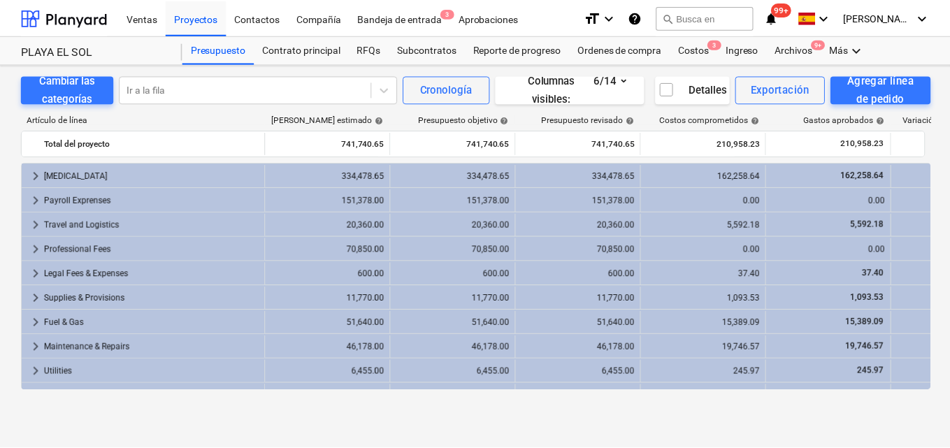
scroll to position [45, 0]
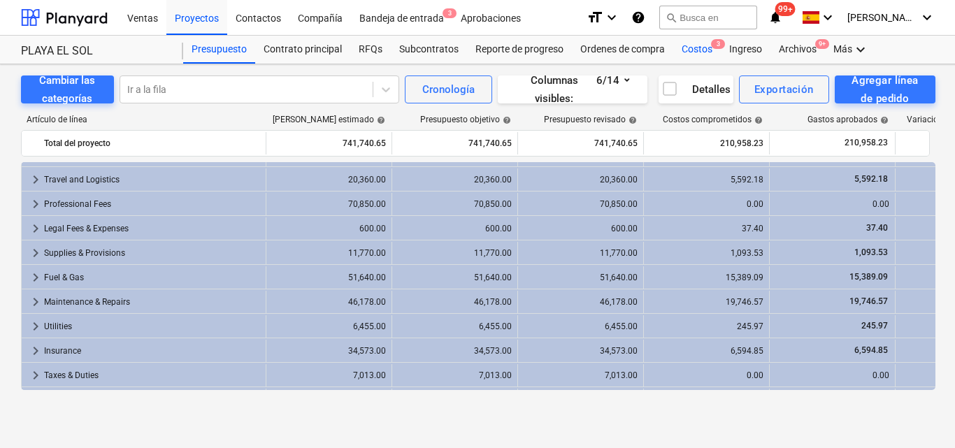
click at [695, 51] on div "Costos 3" at bounding box center [697, 50] width 48 height 28
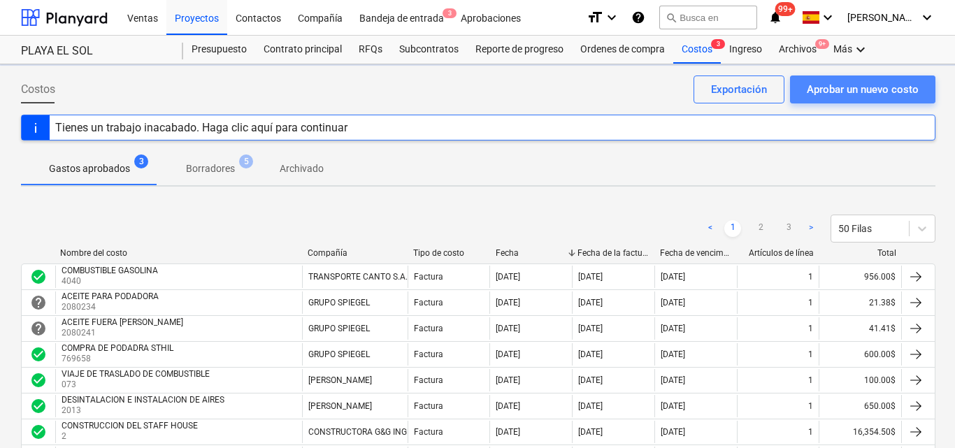
click at [816, 94] on div "Aprobar un nuevo costo" at bounding box center [862, 89] width 112 height 18
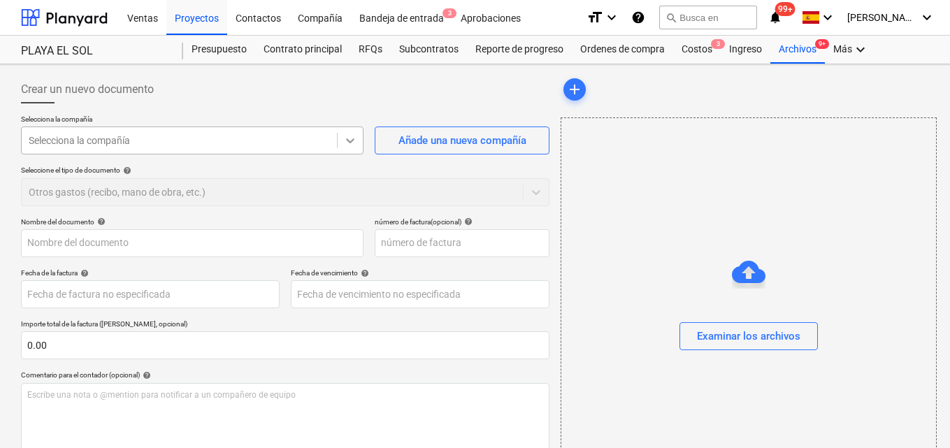
click at [355, 137] on icon at bounding box center [350, 140] width 14 height 14
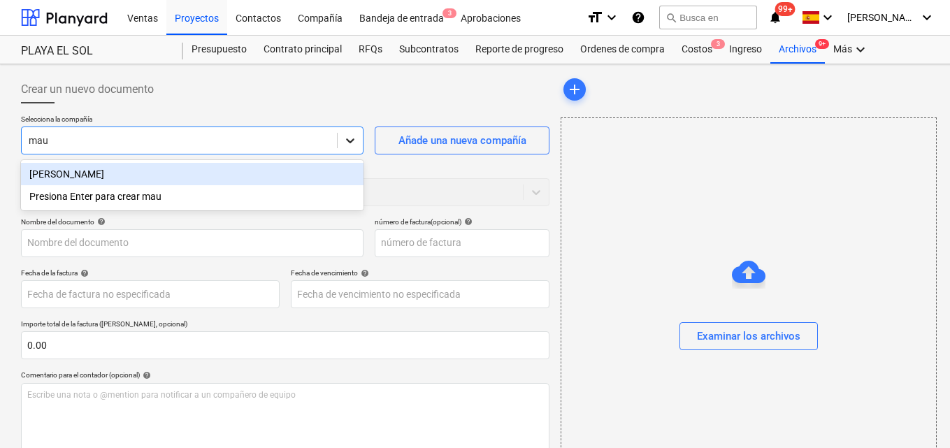
type input "maur"
click at [117, 166] on div "[PERSON_NAME]" at bounding box center [192, 174] width 342 height 22
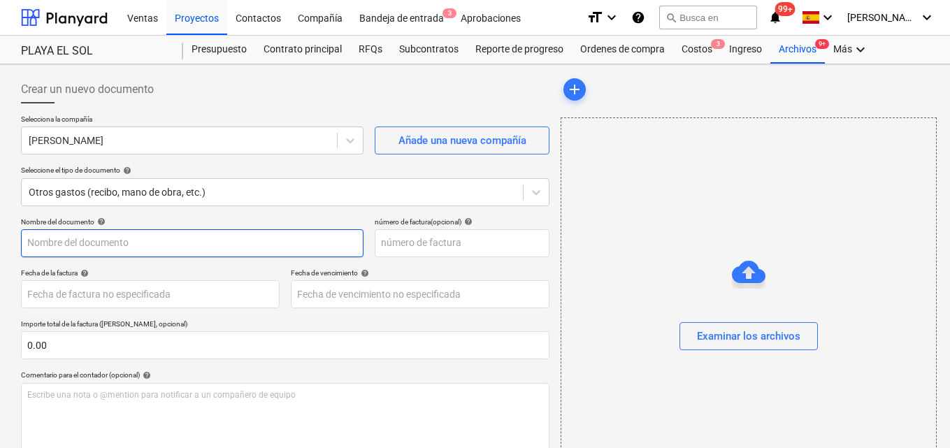
click at [41, 246] on input "text" at bounding box center [192, 243] width 342 height 28
type input "Desglose de caja septiembre 2025"
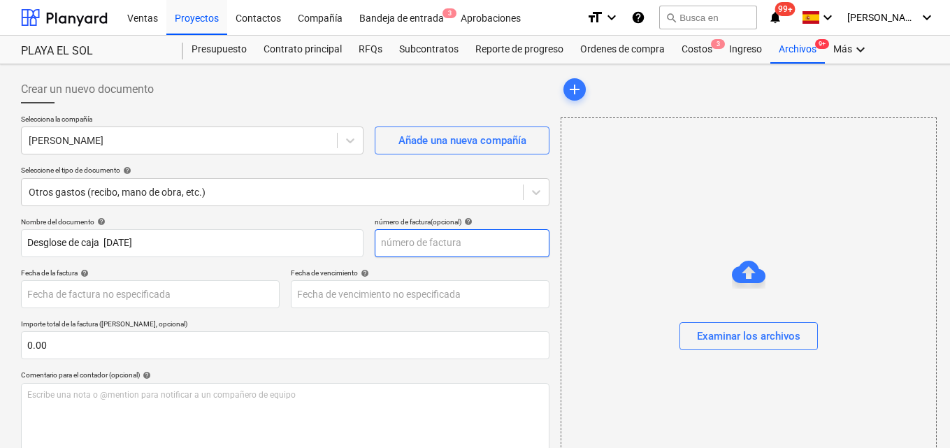
click at [401, 242] on input "text" at bounding box center [462, 243] width 175 height 28
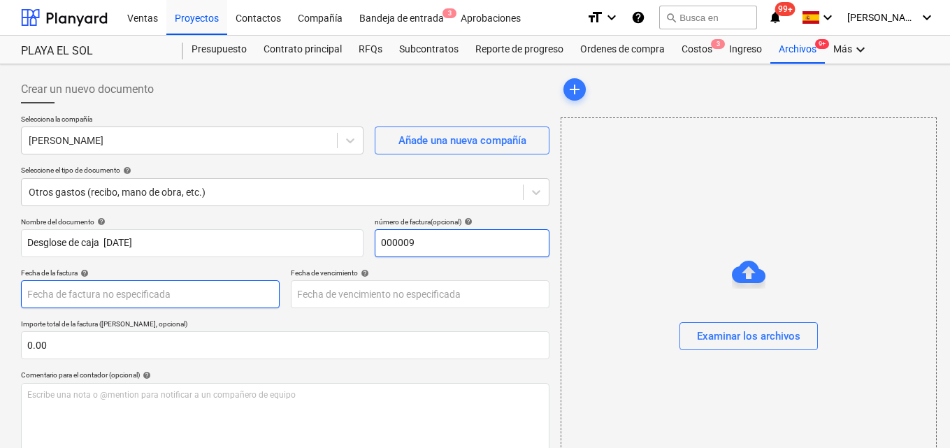
type input "000009"
click at [63, 291] on body "Ventas Proyectos Contactos Compañía Bandeja de entrada 3 Aprobaciones format_si…" at bounding box center [475, 224] width 950 height 448
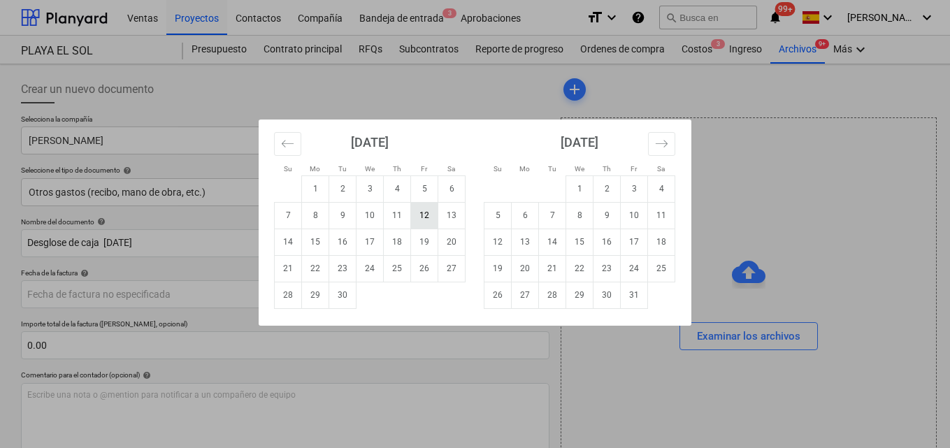
click at [423, 217] on td "12" at bounding box center [424, 215] width 27 height 27
type input "[DATE]"
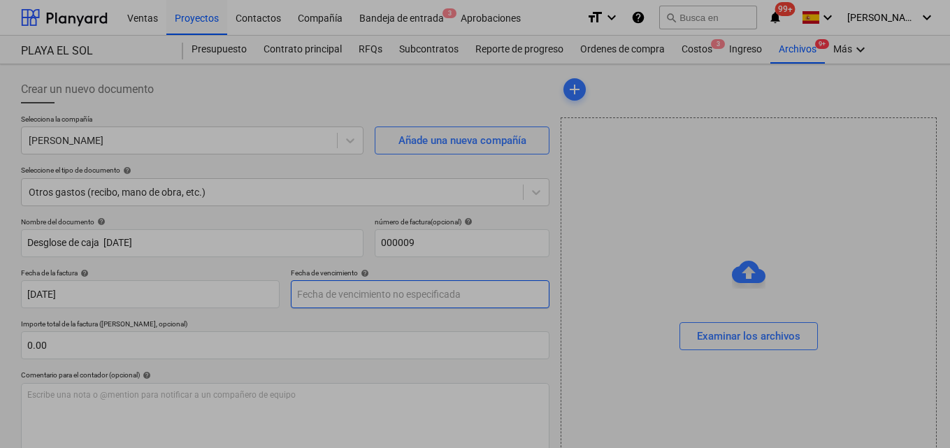
click at [314, 294] on body "Ventas Proyectos Contactos Compañía Bandeja de entrada 3 Aprobaciones format_si…" at bounding box center [475, 224] width 950 height 448
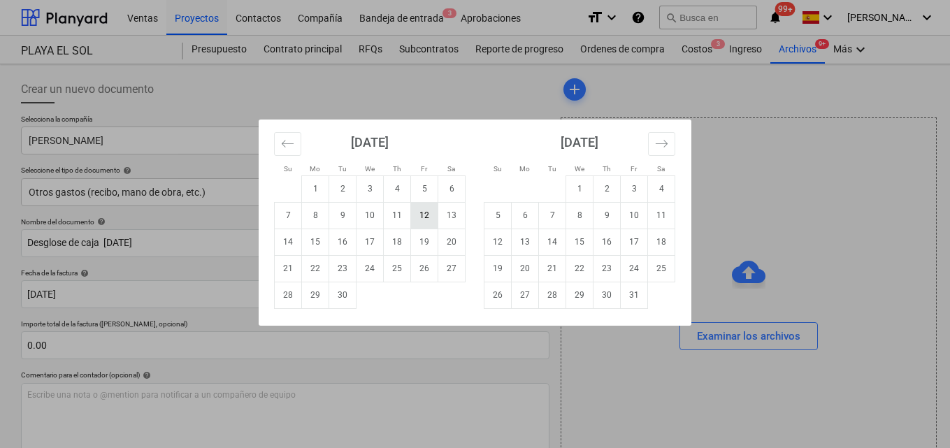
click at [419, 218] on td "12" at bounding box center [424, 215] width 27 height 27
type input "[DATE]"
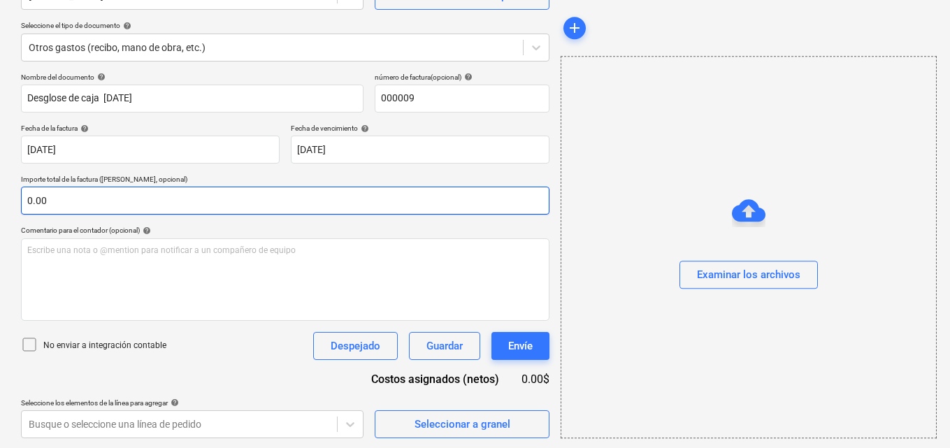
scroll to position [146, 0]
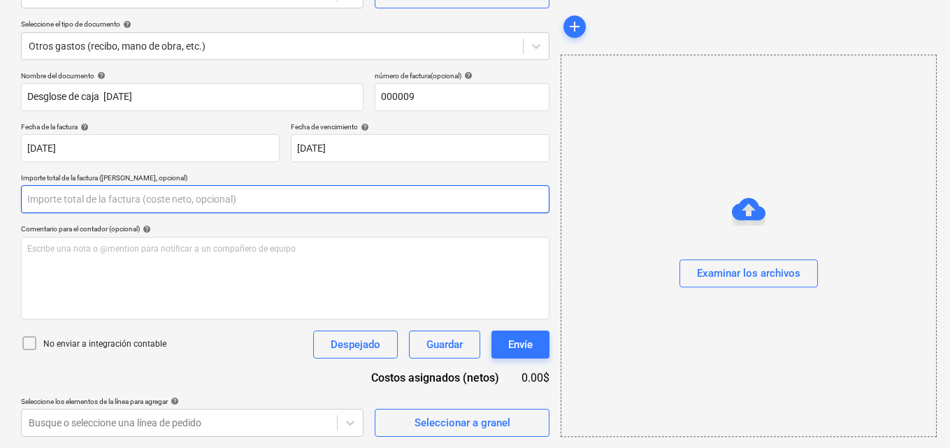
drag, startPoint x: 27, startPoint y: 196, endPoint x: 67, endPoint y: 196, distance: 39.8
click at [67, 196] on input "text" at bounding box center [285, 199] width 528 height 28
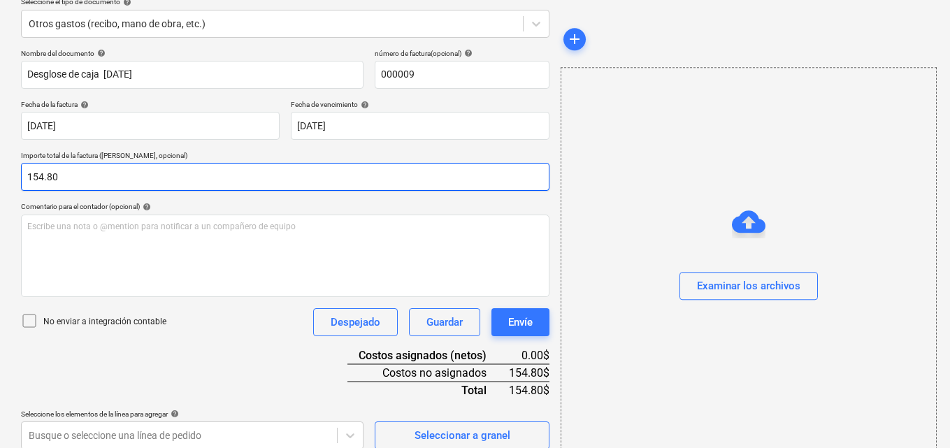
scroll to position [181, 0]
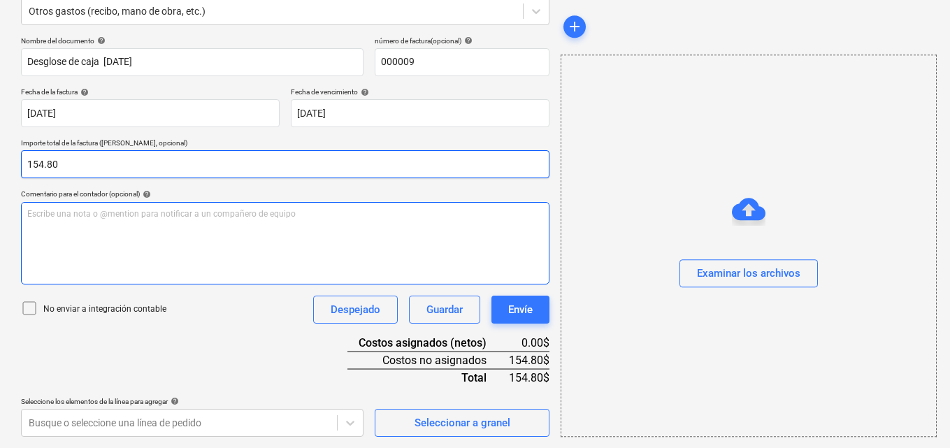
type input "154.80"
click at [34, 216] on p "Escribe una nota o @mention para notificar a un compañero de equipo ﻿" at bounding box center [285, 214] width 516 height 12
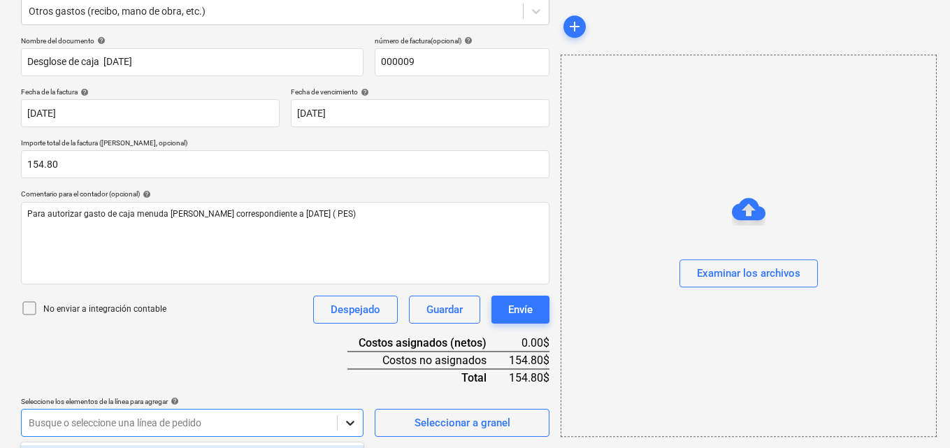
scroll to position [388, 0]
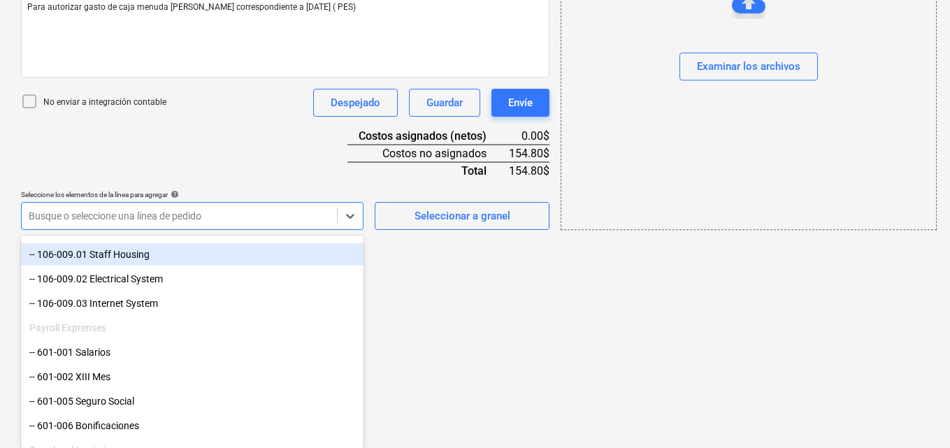
scroll to position [280, 0]
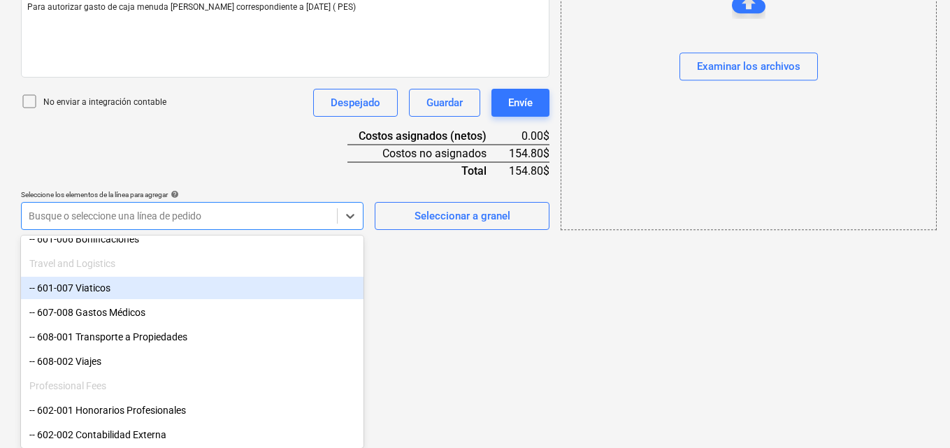
click at [154, 292] on div "-- 601-007 Viaticos" at bounding box center [192, 288] width 342 height 22
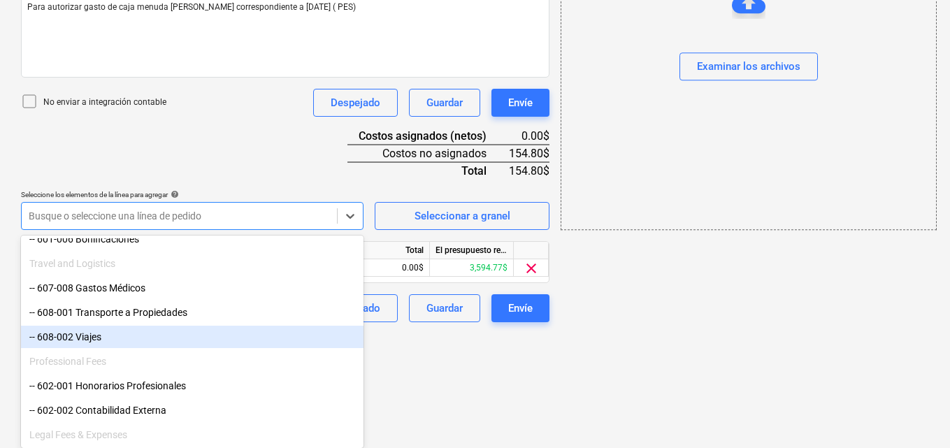
scroll to position [273, 0]
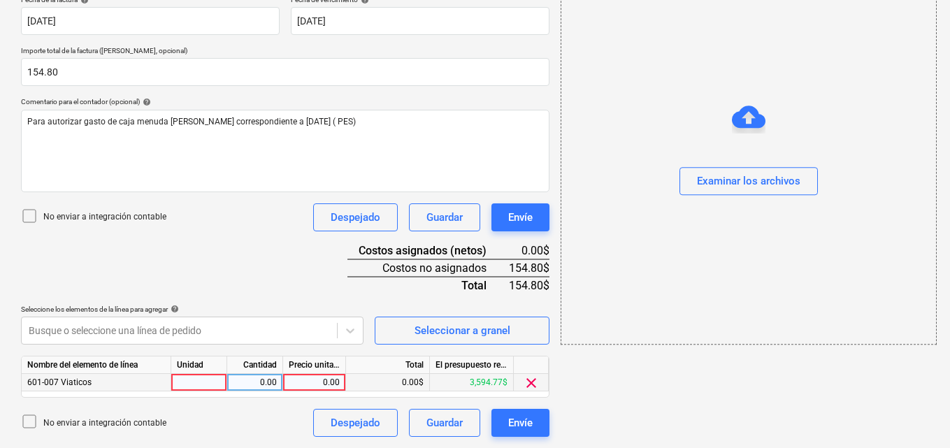
click at [198, 379] on div at bounding box center [199, 382] width 56 height 17
type input "1"
click at [259, 382] on div "0.00" at bounding box center [255, 382] width 44 height 17
type input "1"
click at [324, 379] on div "0.00" at bounding box center [314, 382] width 51 height 17
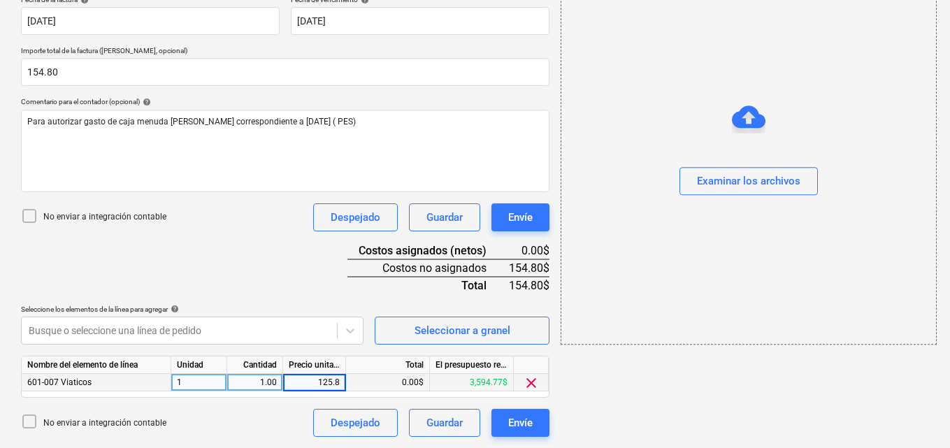
type input "125.89"
click at [581, 410] on div "add Examinar los archivos" at bounding box center [748, 120] width 386 height 646
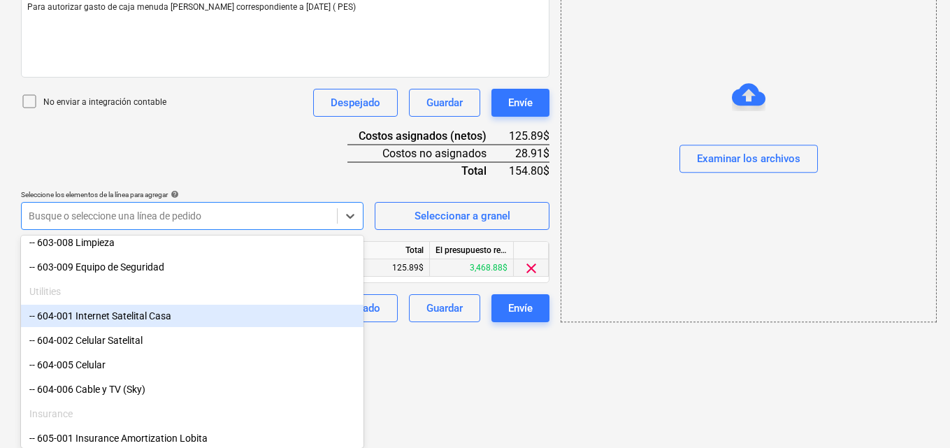
scroll to position [720, 0]
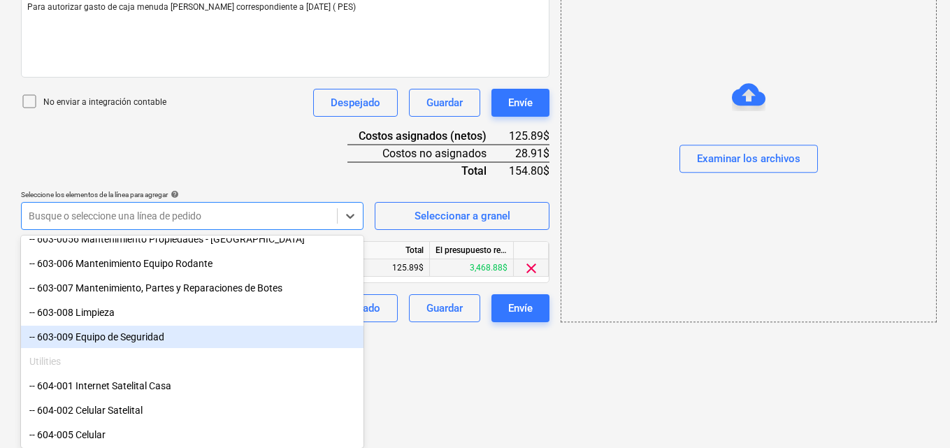
click at [156, 335] on div "-- 603-009 Equipo de Seguridad" at bounding box center [192, 337] width 342 height 22
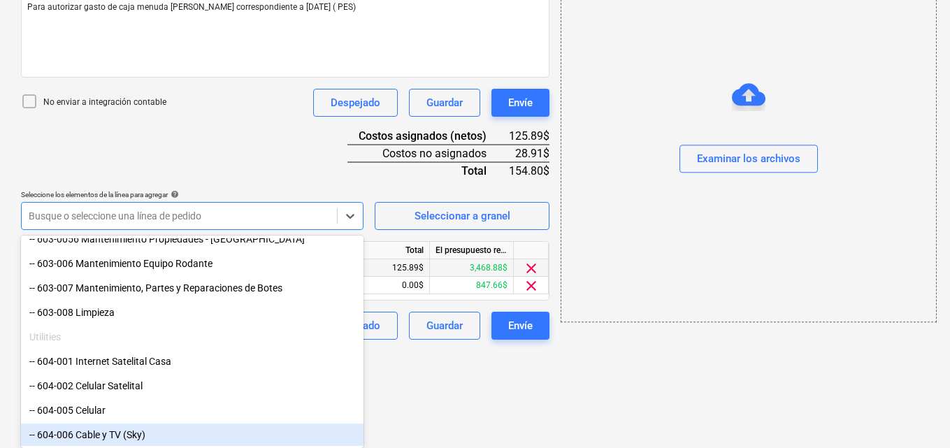
scroll to position [291, 0]
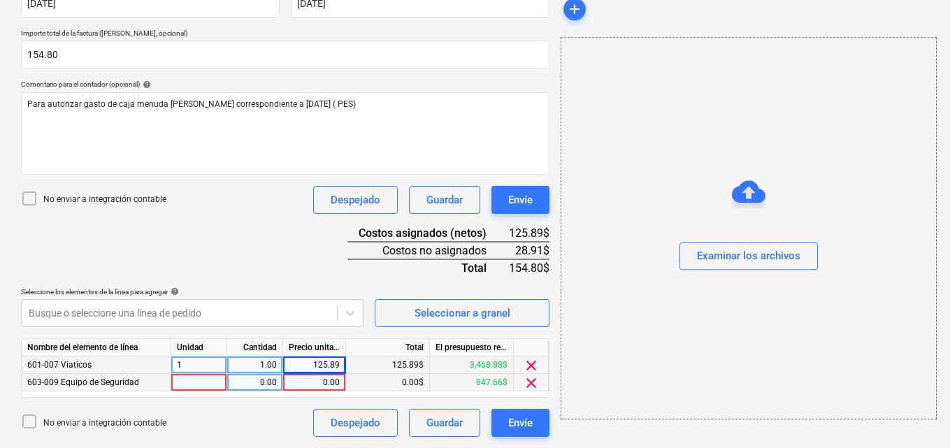
click at [205, 382] on div at bounding box center [199, 382] width 56 height 17
type input "1"
click at [259, 381] on div "0.00" at bounding box center [255, 382] width 44 height 17
type input "1"
click at [319, 383] on div "0.00" at bounding box center [314, 382] width 51 height 17
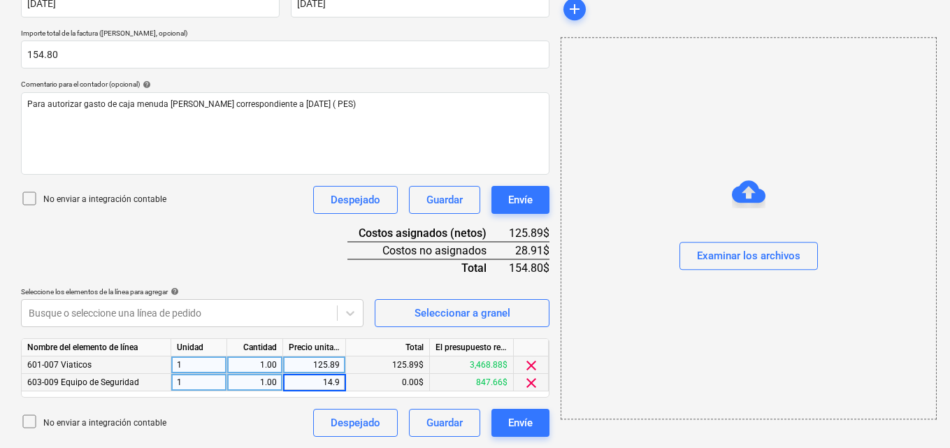
type input "14.91"
click at [584, 430] on div "add Examinar los archivos" at bounding box center [748, 110] width 386 height 663
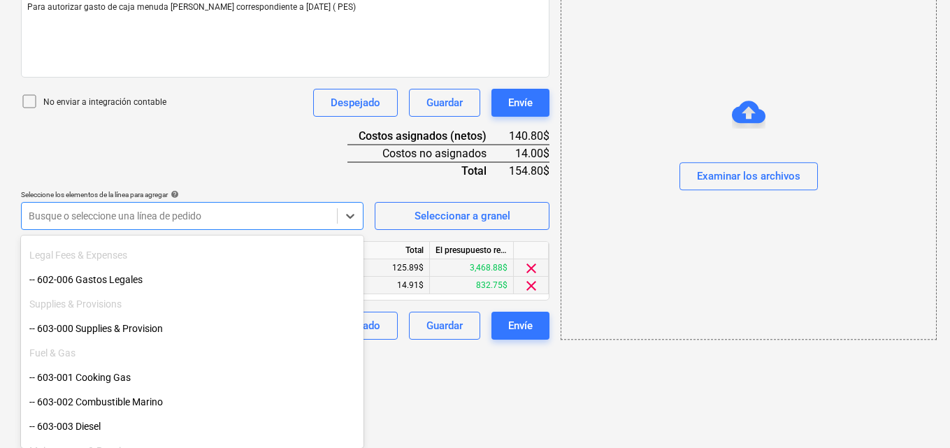
scroll to position [489, 0]
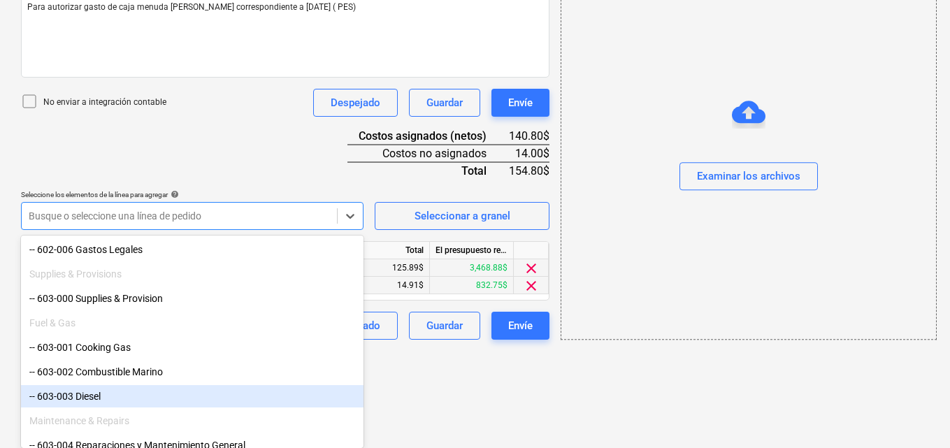
click at [107, 391] on div "-- 603-003 Diesel" at bounding box center [192, 396] width 342 height 22
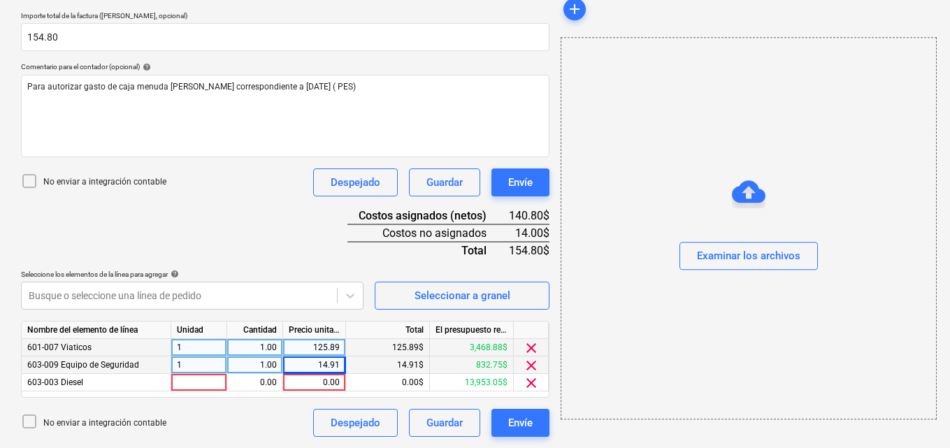
scroll to position [308, 0]
click at [183, 379] on div at bounding box center [199, 382] width 56 height 17
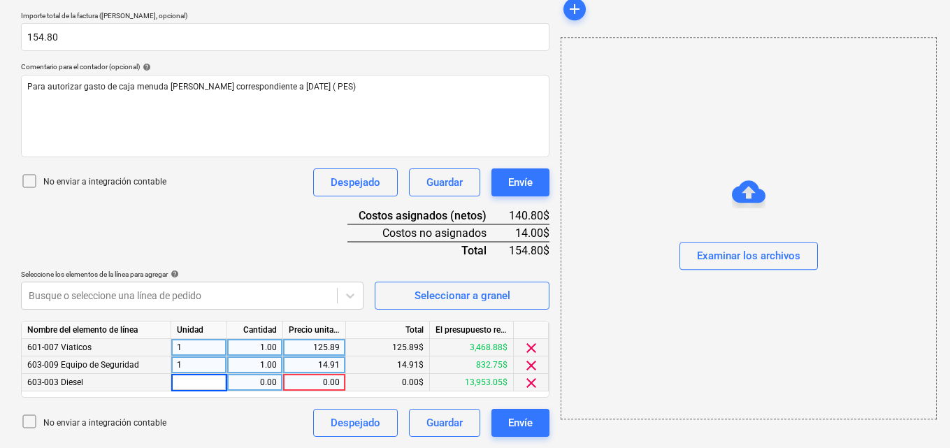
type input "1"
click at [254, 379] on div "0.00" at bounding box center [255, 382] width 44 height 17
type input "1"
click at [312, 382] on div "0.00" at bounding box center [314, 382] width 51 height 17
type input "11.00"
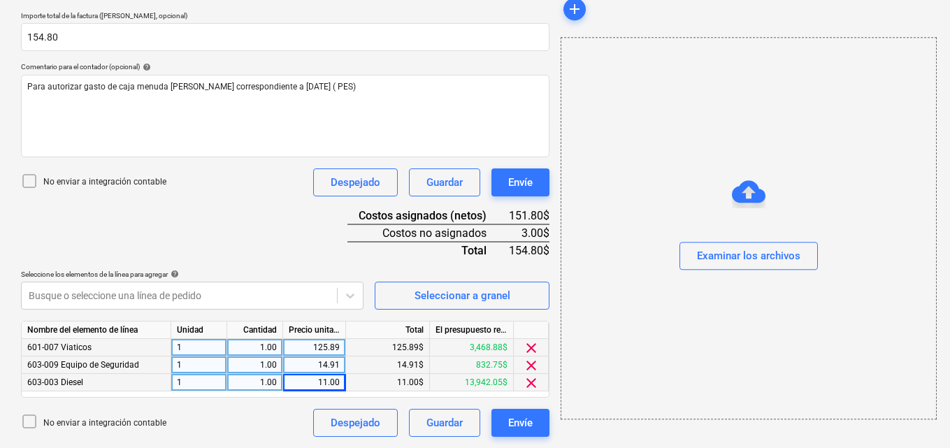
click at [566, 429] on div "add Examinar los archivos" at bounding box center [748, 102] width 386 height 681
click at [579, 437] on div "add Examinar los archivos" at bounding box center [748, 102] width 386 height 681
click at [577, 437] on div "add Examinar los archivos" at bounding box center [748, 102] width 386 height 681
drag, startPoint x: 311, startPoint y: 345, endPoint x: 354, endPoint y: 345, distance: 43.3
click at [0, 0] on div "601-007 Viaticos 1 1.00 125.89 125.89$ 3,468.88$ clear" at bounding box center [0, 0] width 0 height 0
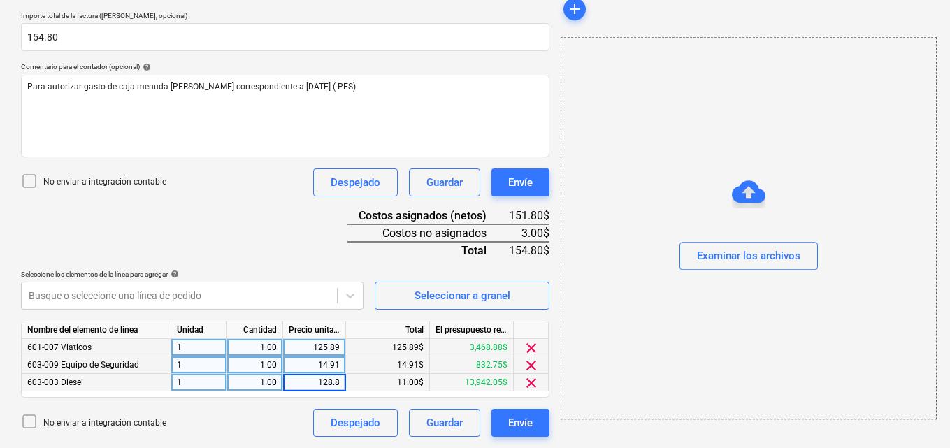
type input "128.89"
click at [563, 431] on div "add Examinar los archivos" at bounding box center [748, 102] width 386 height 681
click at [326, 348] on div "125.89" at bounding box center [314, 347] width 51 height 17
type input "128.89"
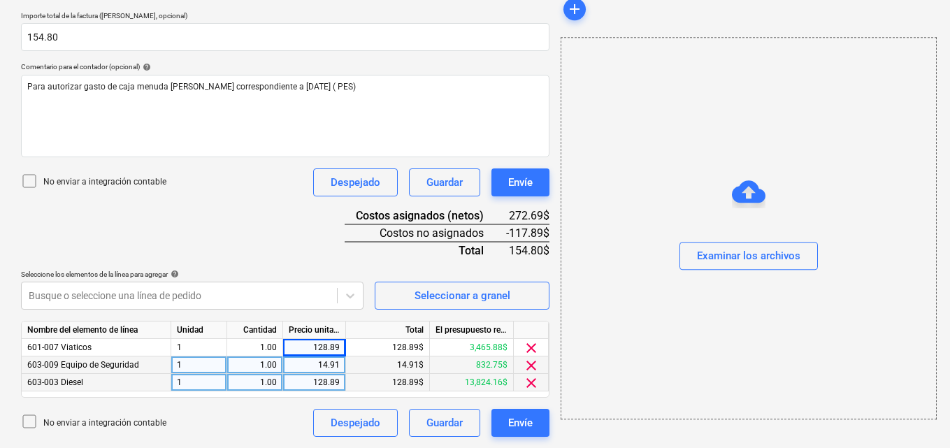
click at [556, 438] on div "add Examinar los archivos" at bounding box center [748, 102] width 386 height 681
drag, startPoint x: 393, startPoint y: 383, endPoint x: 423, endPoint y: 382, distance: 30.8
click at [423, 382] on div "128.89$" at bounding box center [388, 382] width 84 height 17
click at [432, 381] on div "13,824.16$" at bounding box center [472, 382] width 84 height 17
click at [420, 379] on div "128.89$" at bounding box center [388, 382] width 84 height 17
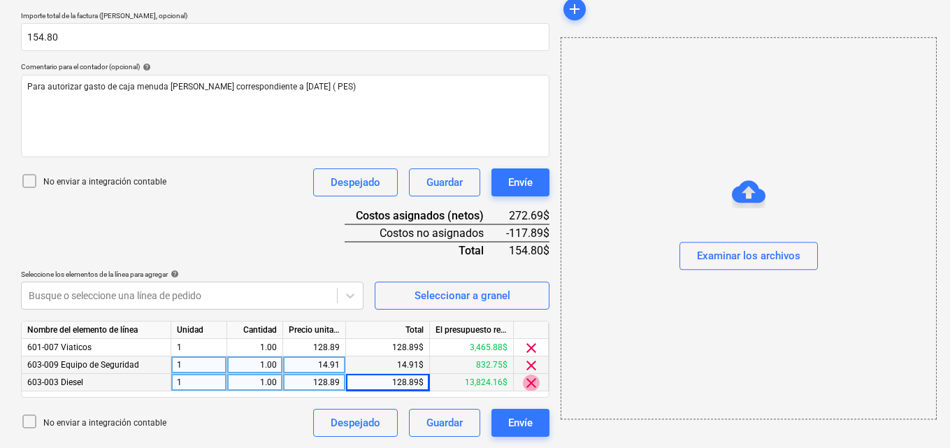
click at [533, 382] on span "clear" at bounding box center [531, 383] width 17 height 17
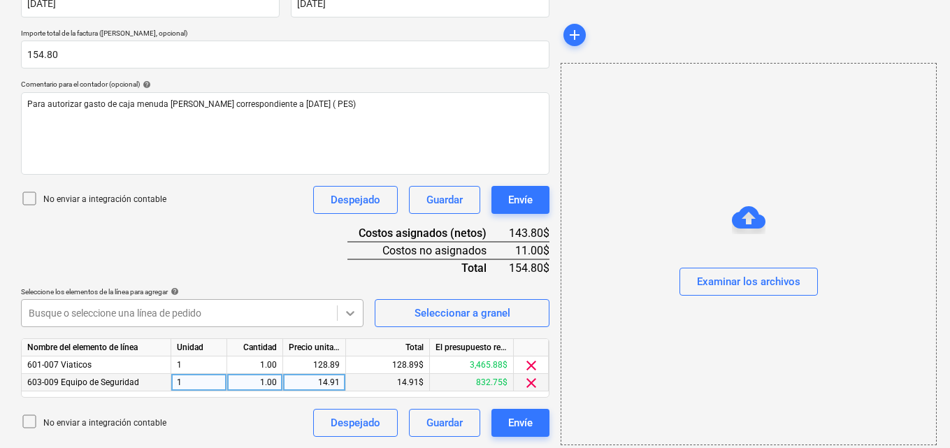
scroll to position [388, 0]
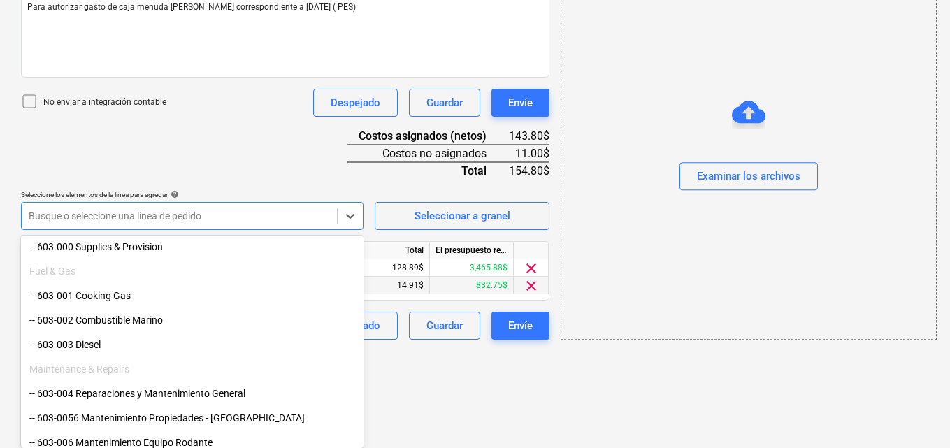
scroll to position [559, 0]
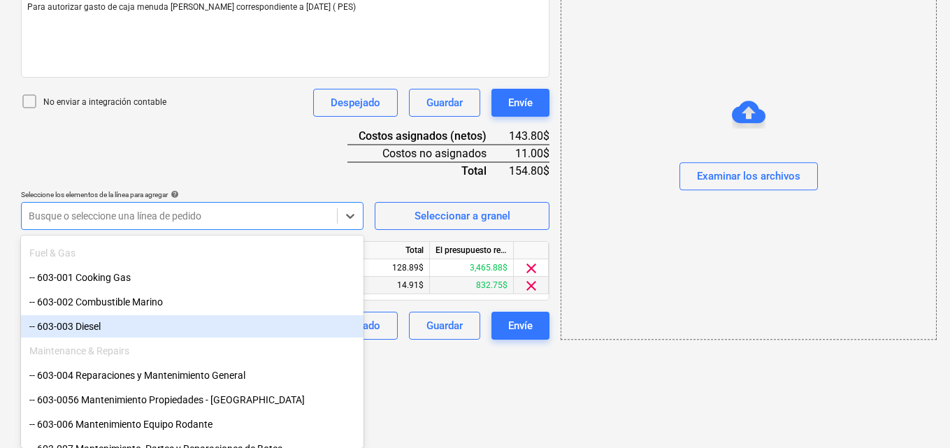
click at [116, 327] on div "-- 603-003 Diesel" at bounding box center [192, 326] width 342 height 22
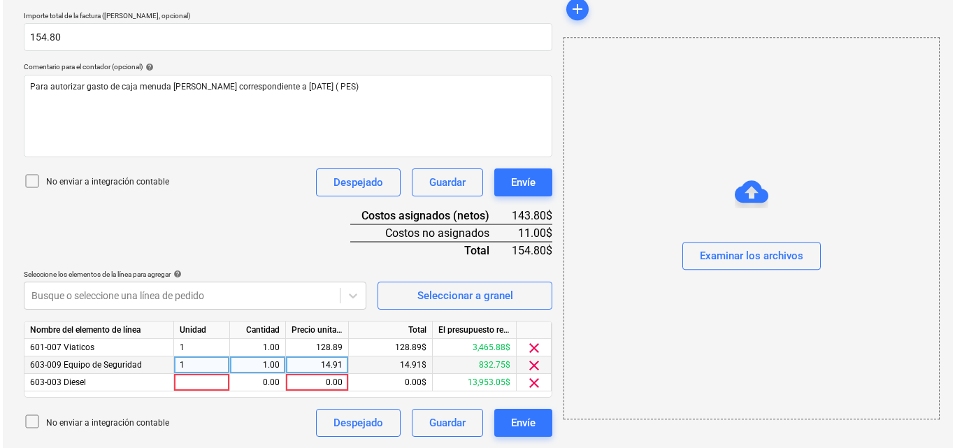
scroll to position [308, 0]
click at [194, 382] on div at bounding box center [199, 382] width 56 height 17
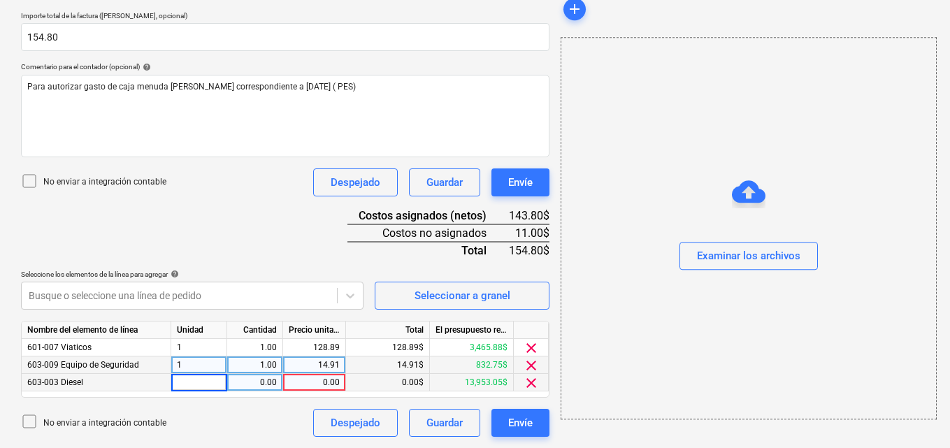
type input "1"
click at [261, 383] on div "0.00" at bounding box center [255, 382] width 44 height 17
type input "1"
click at [325, 379] on div "0.00" at bounding box center [314, 382] width 51 height 17
type input "11.00"
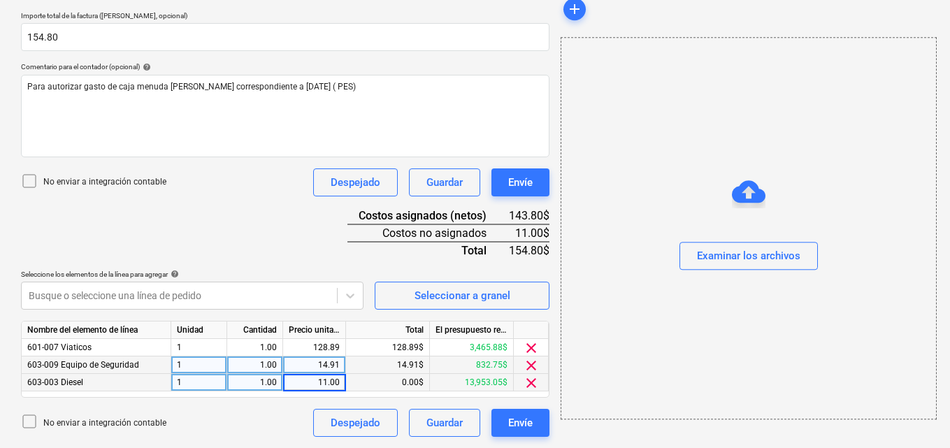
click at [570, 433] on div "add Examinar los archivos" at bounding box center [748, 102] width 386 height 681
click at [709, 253] on div "Examinar los archivos" at bounding box center [748, 256] width 103 height 18
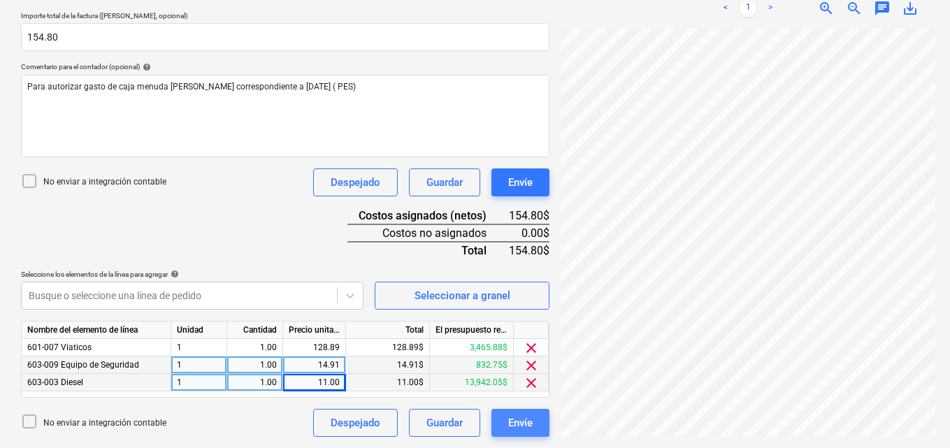
click at [525, 426] on div "Envíe" at bounding box center [520, 423] width 24 height 18
